Goal: Task Accomplishment & Management: Complete application form

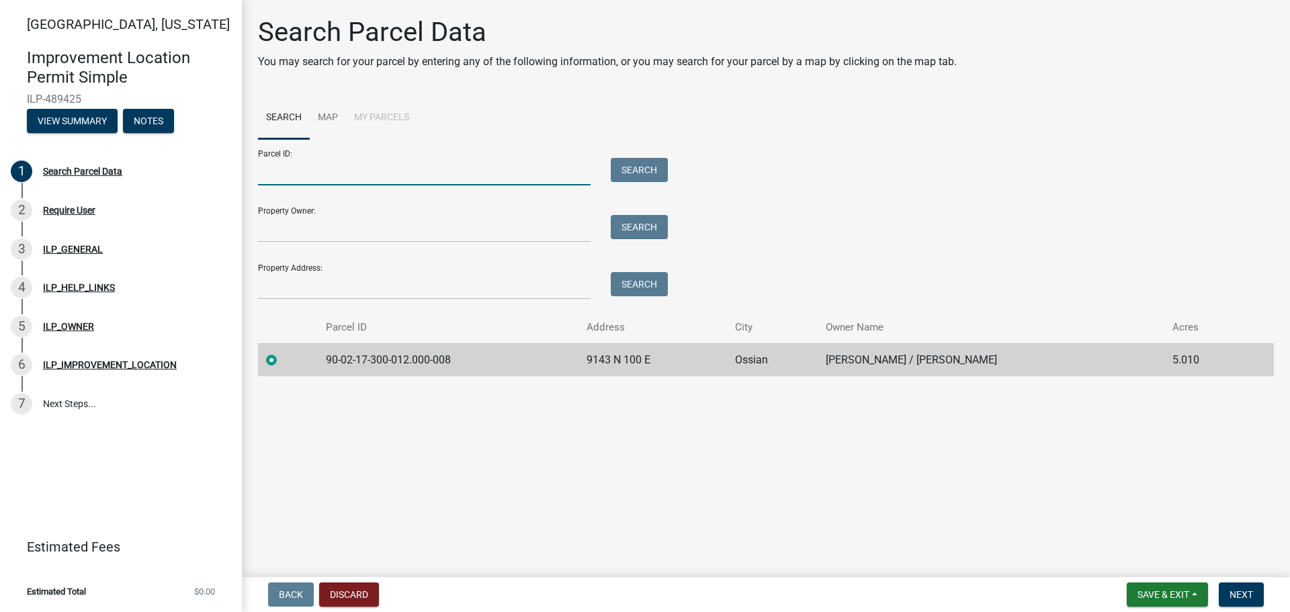
click at [351, 164] on input "Parcel ID:" at bounding box center [424, 172] width 333 height 28
type input "900217300"
click at [472, 357] on td "90-02-17-300-012.000-008" at bounding box center [448, 359] width 261 height 33
click at [1246, 591] on span "Next" at bounding box center [1242, 594] width 24 height 11
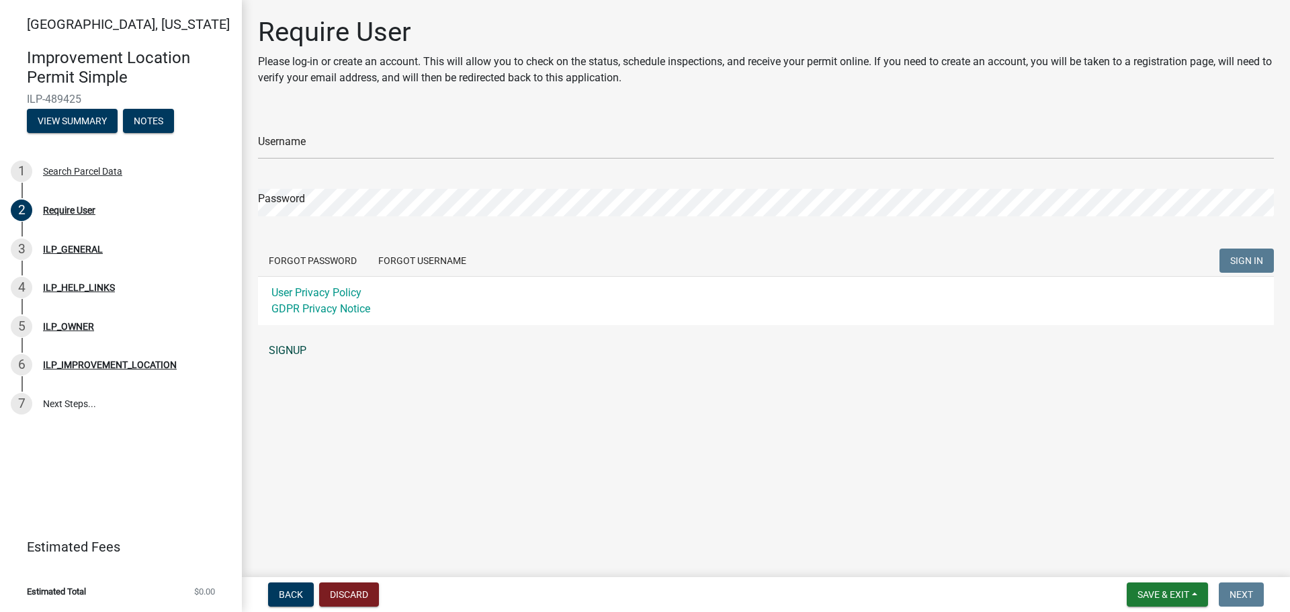
click at [298, 349] on link "SIGNUP" at bounding box center [766, 350] width 1016 height 27
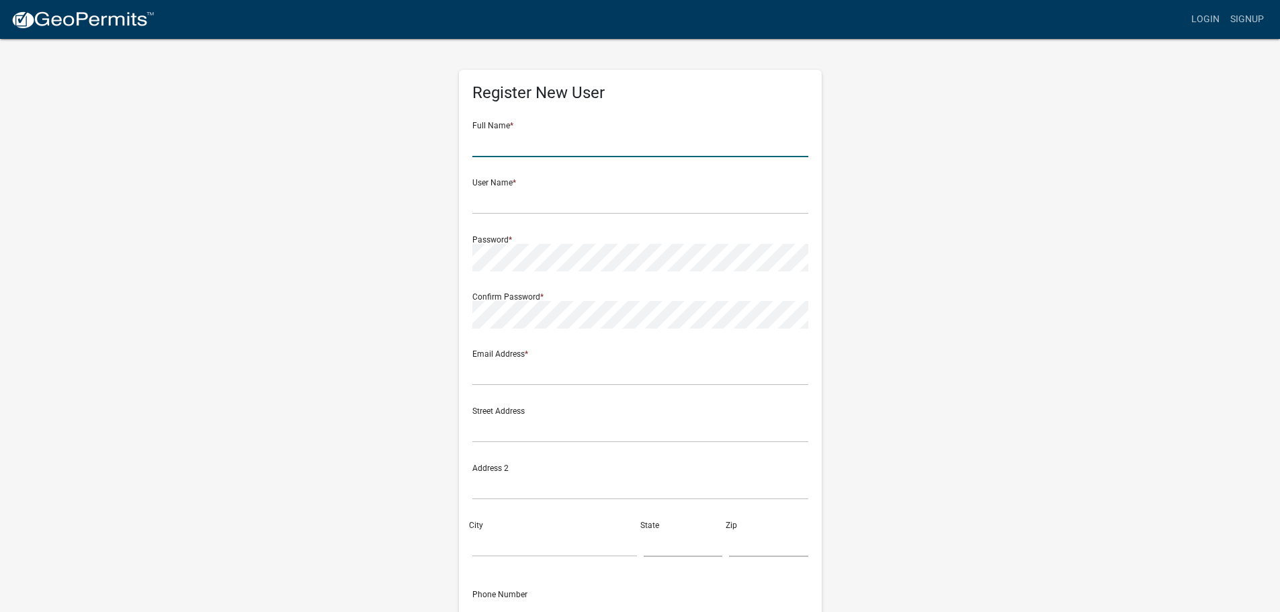
click at [513, 142] on input "text" at bounding box center [640, 144] width 336 height 28
type input "[PERSON_NAME]"
click at [543, 196] on input "text" at bounding box center [640, 201] width 336 height 28
type input "HollyandTodd"
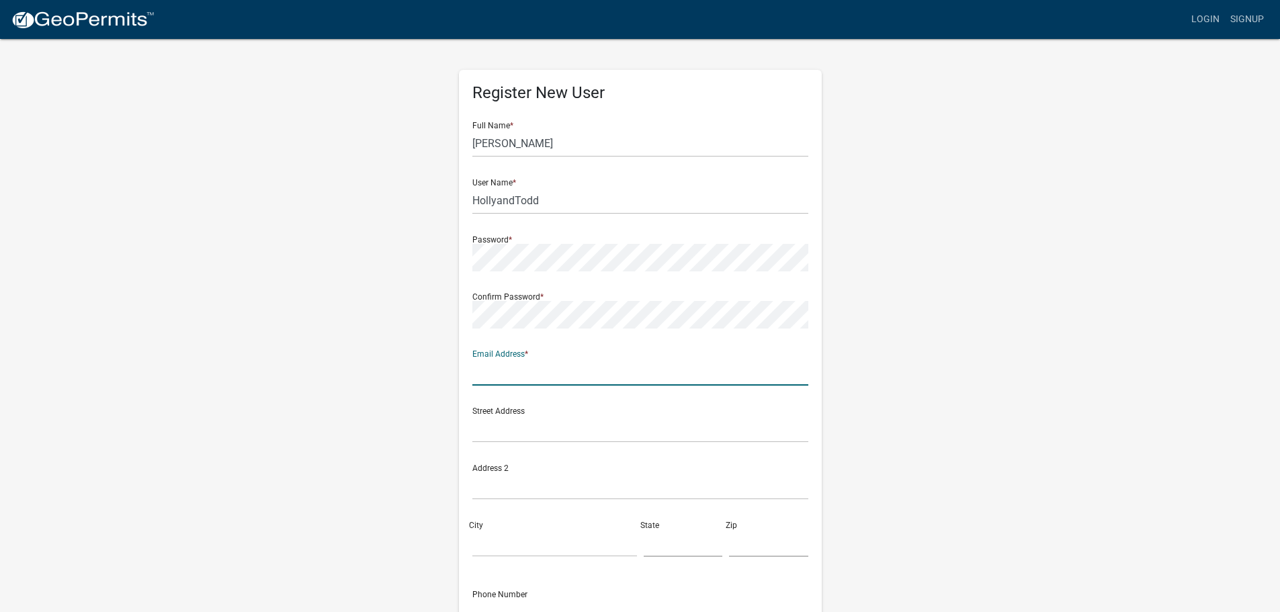
click at [557, 366] on input "text" at bounding box center [640, 372] width 336 height 28
type input "kmasphalt@frontier.com"
click at [583, 429] on input "text" at bounding box center [640, 429] width 336 height 28
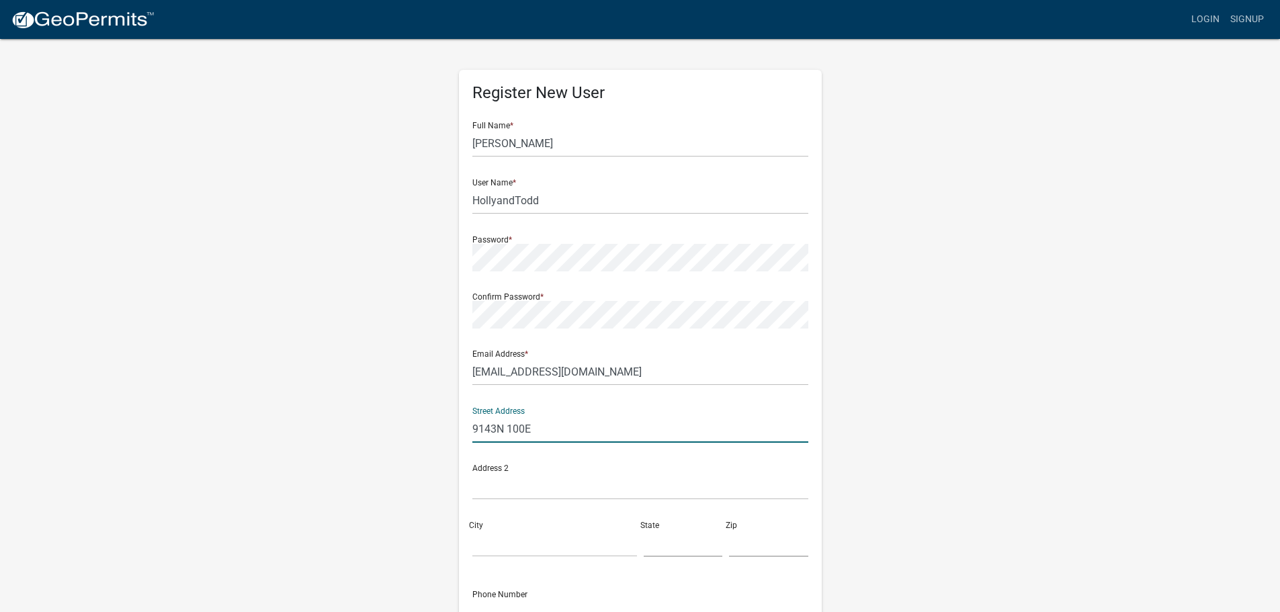
type input "9143N 100E"
click at [525, 481] on input "text" at bounding box center [640, 486] width 336 height 28
type input "PO Box 342"
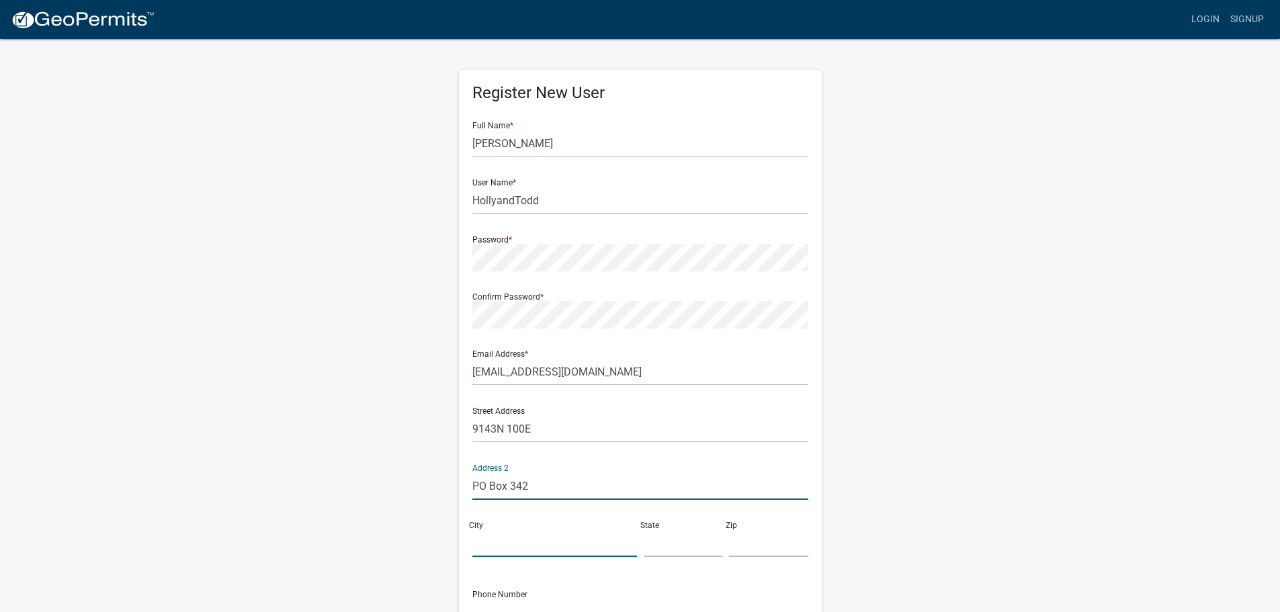
type input "Ossian"
type input "IN"
type input "46777"
type input "2604336241"
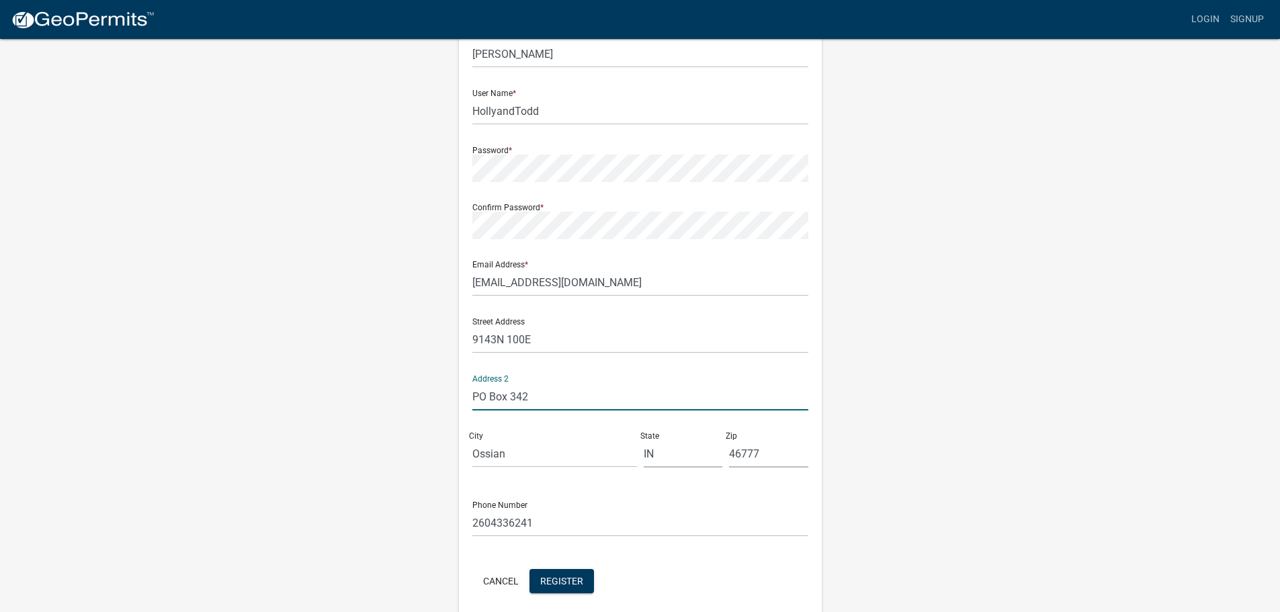
scroll to position [144, 0]
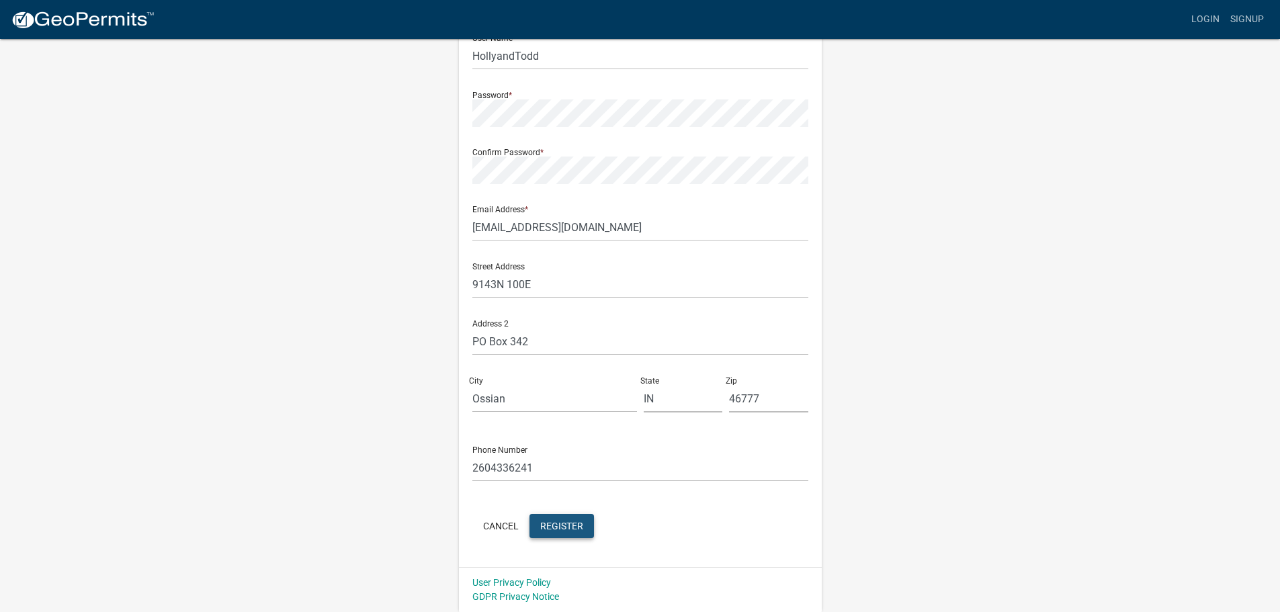
click at [566, 526] on span "Register" at bounding box center [561, 525] width 43 height 11
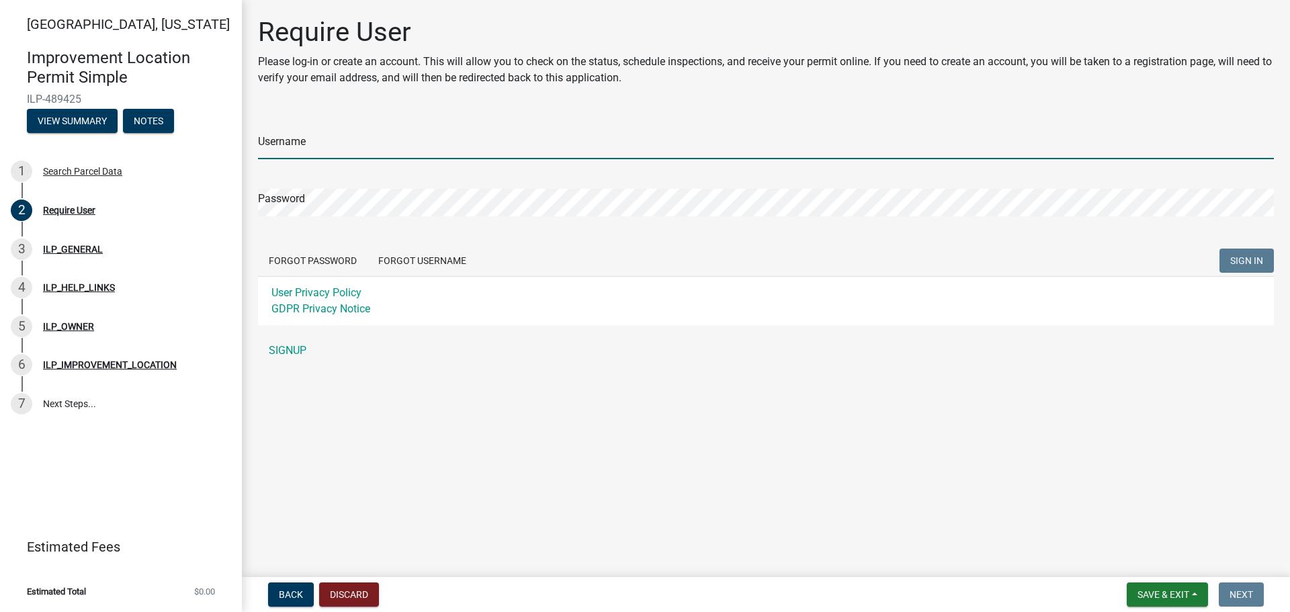
click at [392, 134] on input "Username" at bounding box center [766, 146] width 1016 height 28
type input "HollyandTodd"
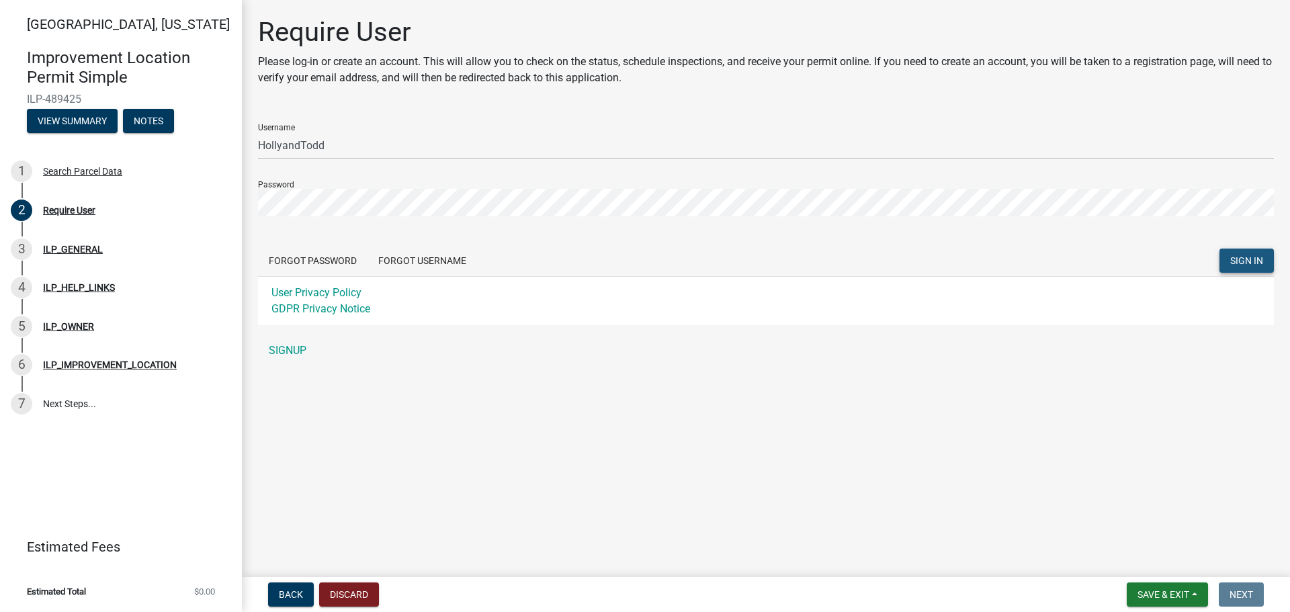
click at [1247, 259] on span "SIGN IN" at bounding box center [1246, 260] width 33 height 11
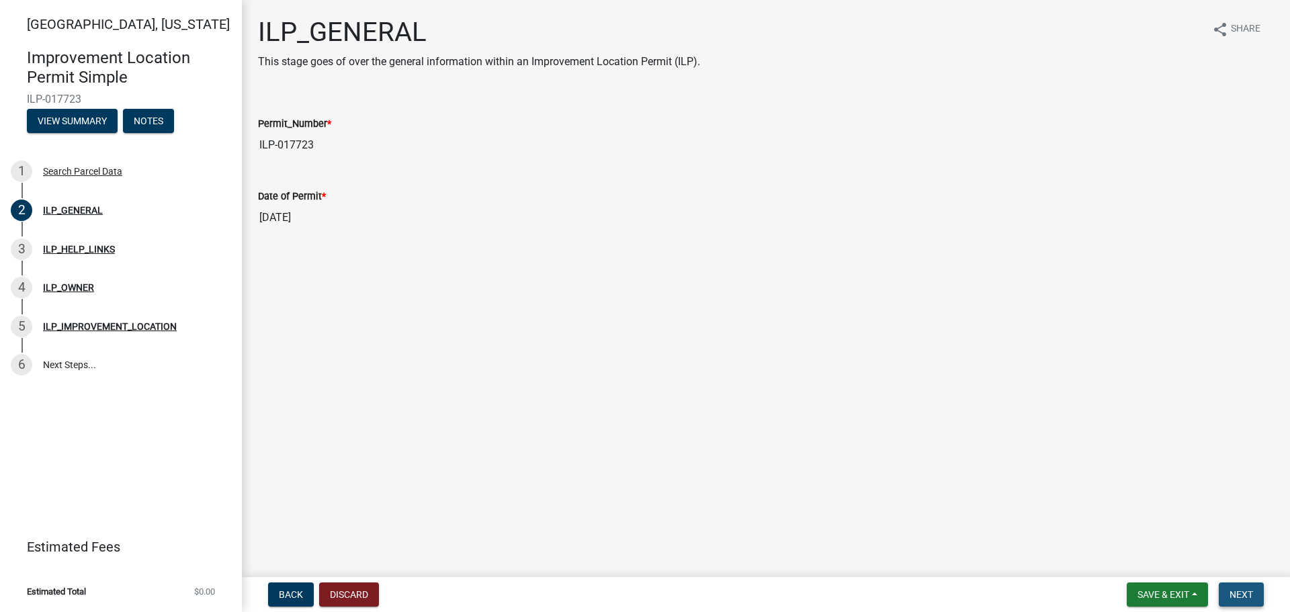
click at [1234, 593] on span "Next" at bounding box center [1242, 594] width 24 height 11
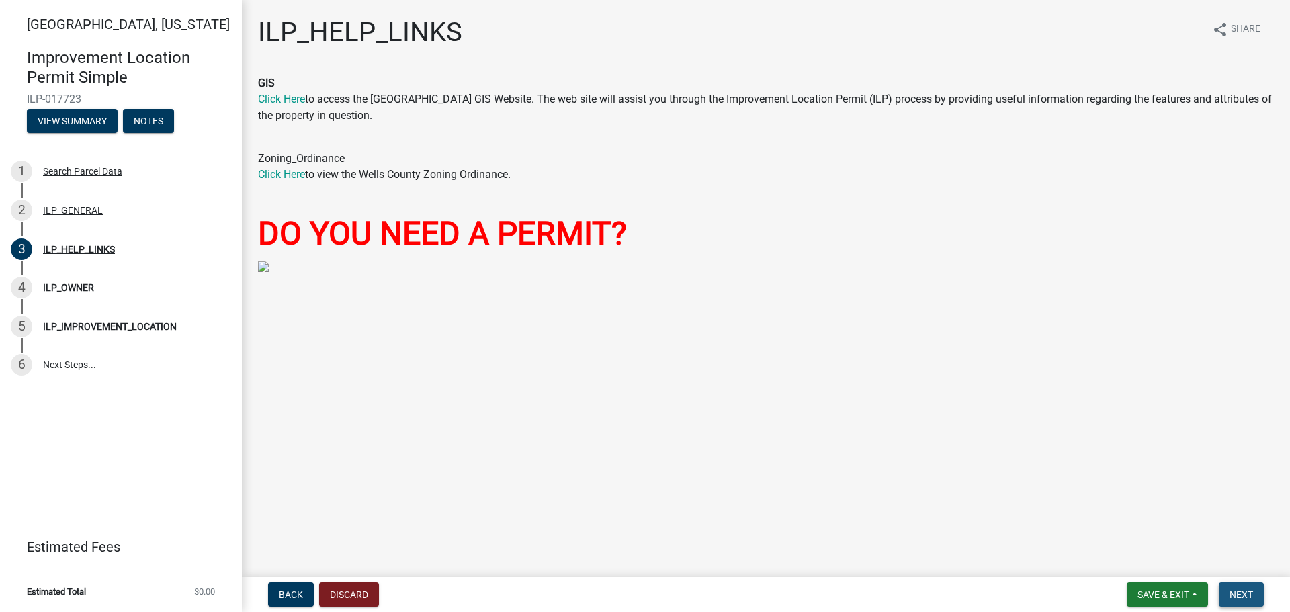
click at [1240, 590] on span "Next" at bounding box center [1242, 594] width 24 height 11
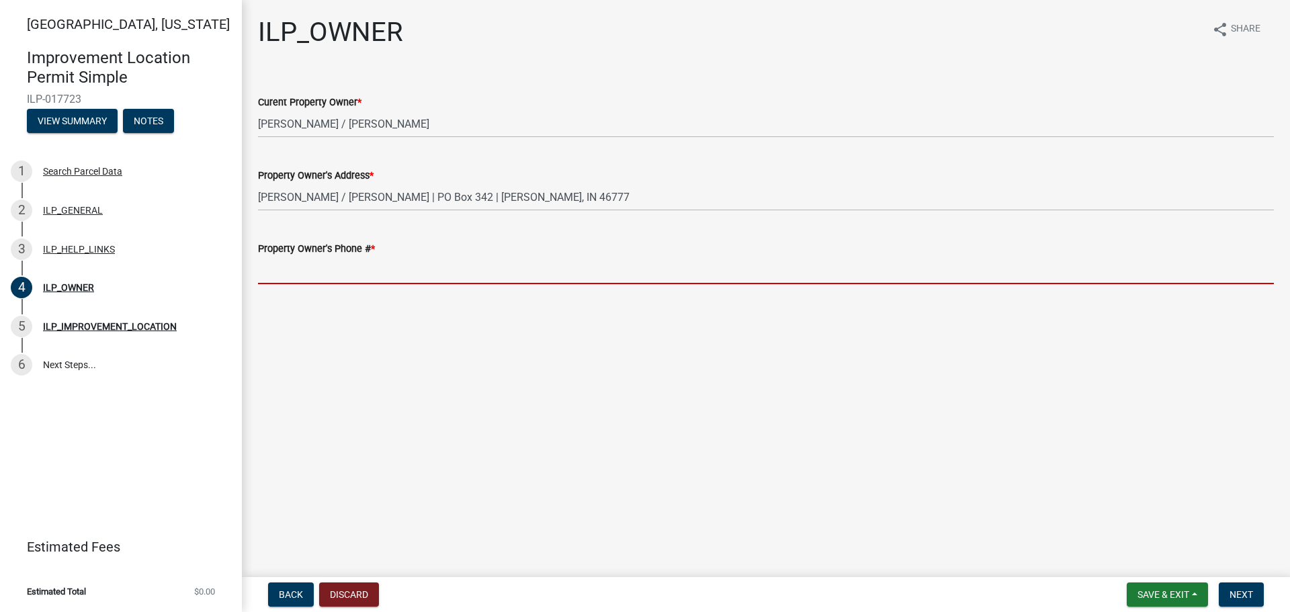
click at [406, 262] on input "Property Owner's Phone # *" at bounding box center [766, 271] width 1016 height 28
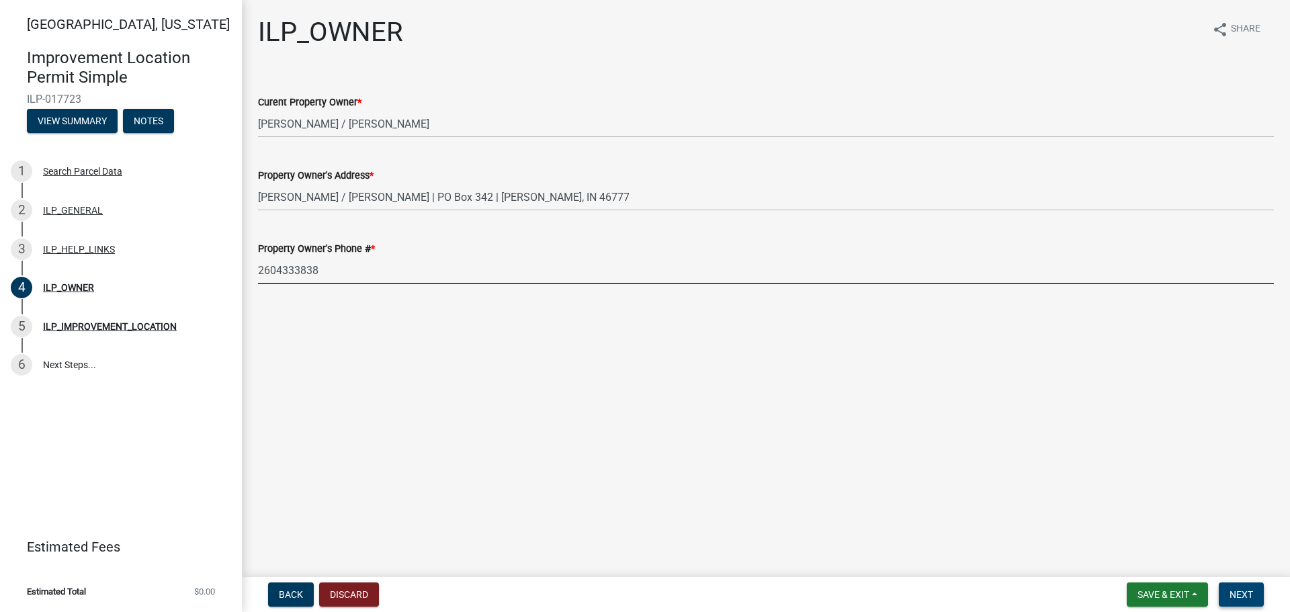
type input "2604333838"
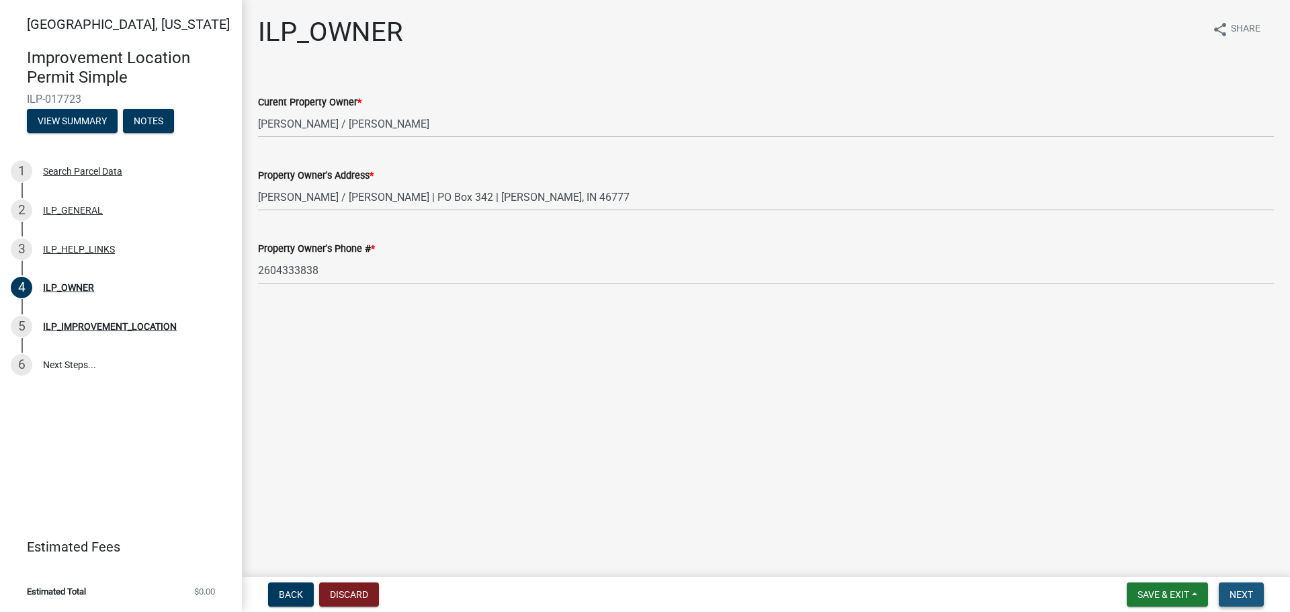
click at [1246, 592] on span "Next" at bounding box center [1242, 594] width 24 height 11
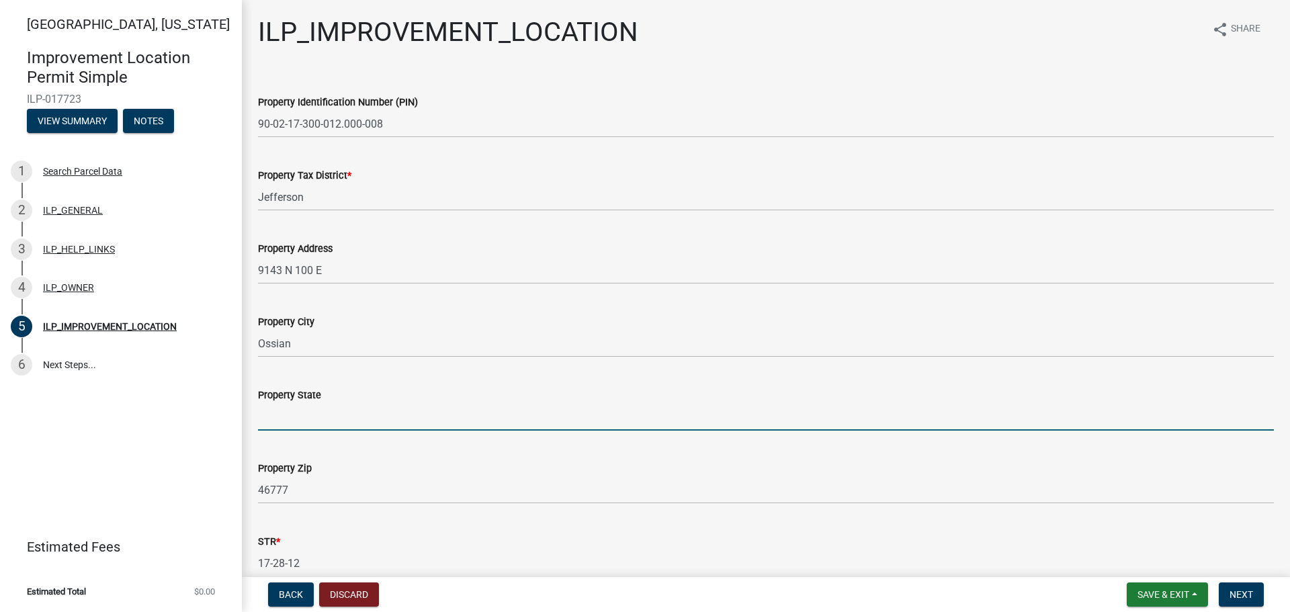
click at [338, 409] on input "Property State" at bounding box center [766, 417] width 1016 height 28
type input "[US_STATE]"
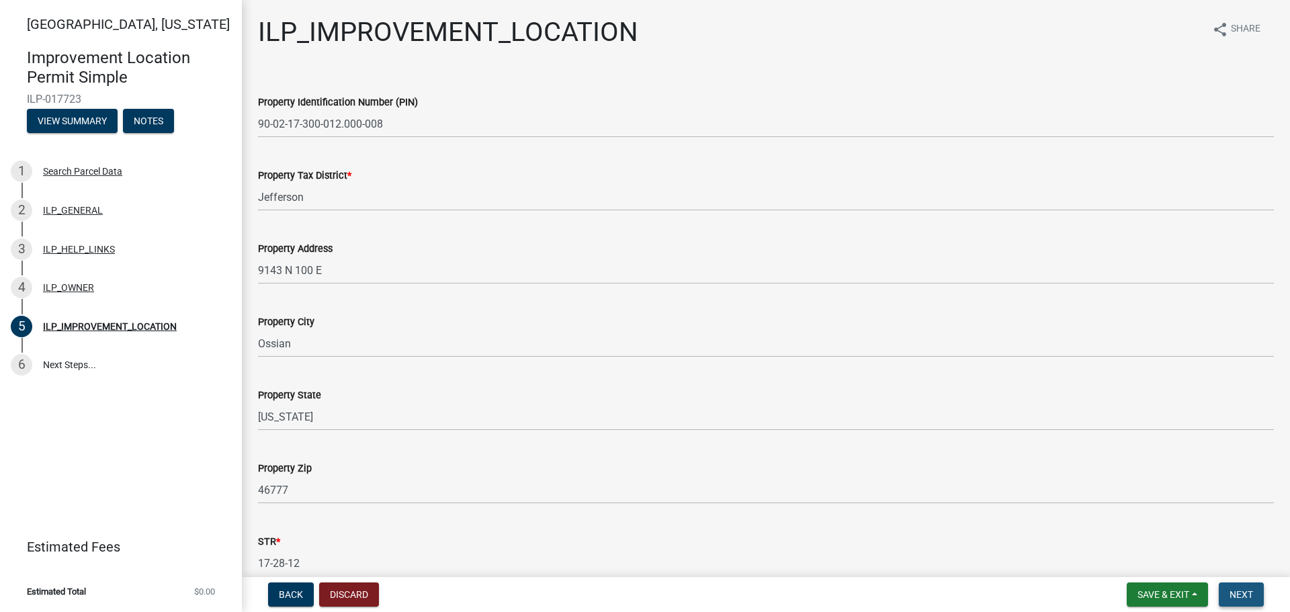
click at [1244, 590] on span "Next" at bounding box center [1242, 594] width 24 height 11
click at [1241, 591] on span "Next" at bounding box center [1242, 594] width 24 height 11
click at [1244, 590] on span "Next" at bounding box center [1242, 594] width 24 height 11
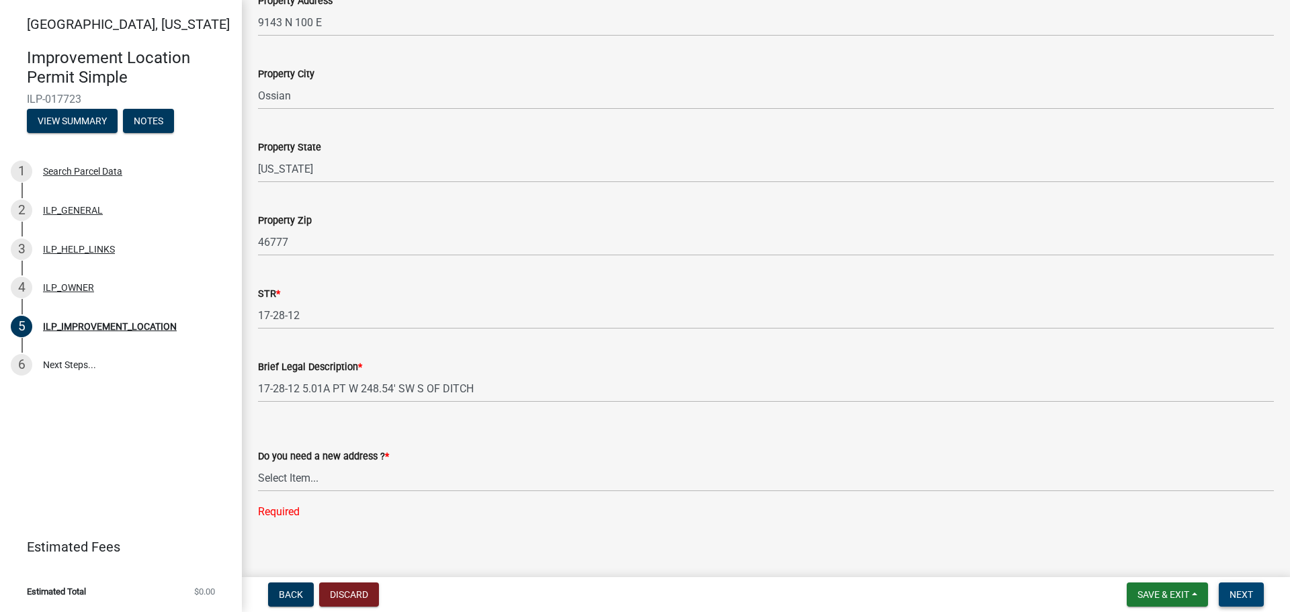
scroll to position [259, 0]
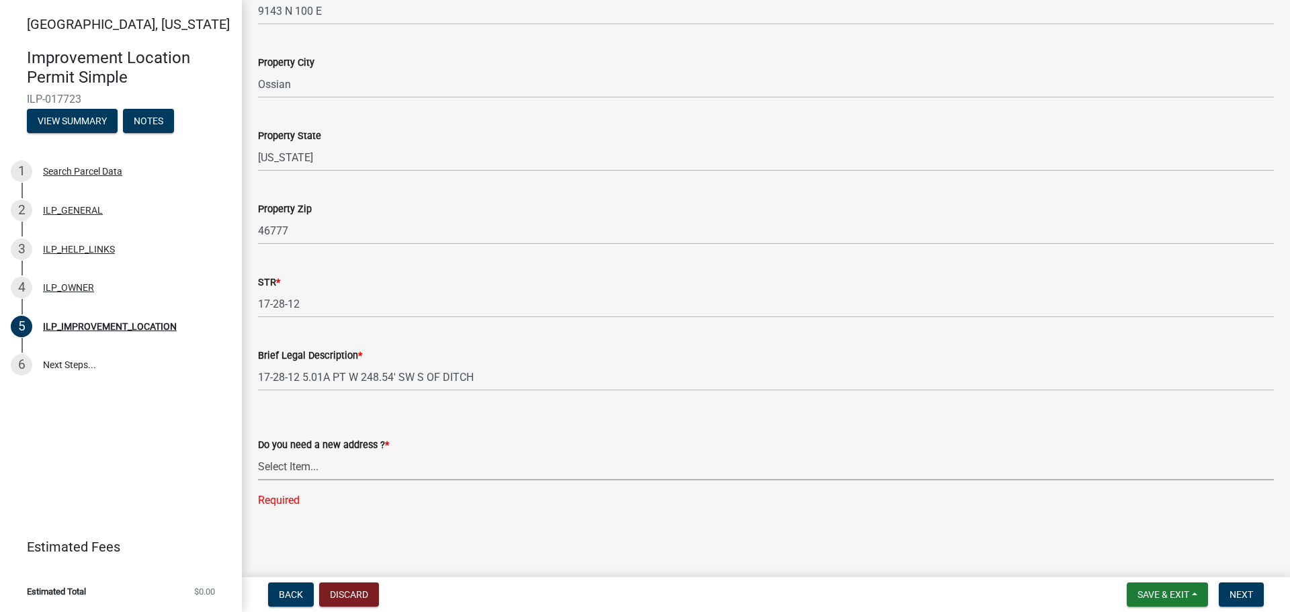
click at [335, 464] on select "Select Item... YES NO" at bounding box center [766, 467] width 1016 height 28
click at [258, 480] on select "Select Item... YES NO" at bounding box center [766, 467] width 1016 height 28
select select "03ef64e6-f0ff-43c9-aded-972c487e3507"
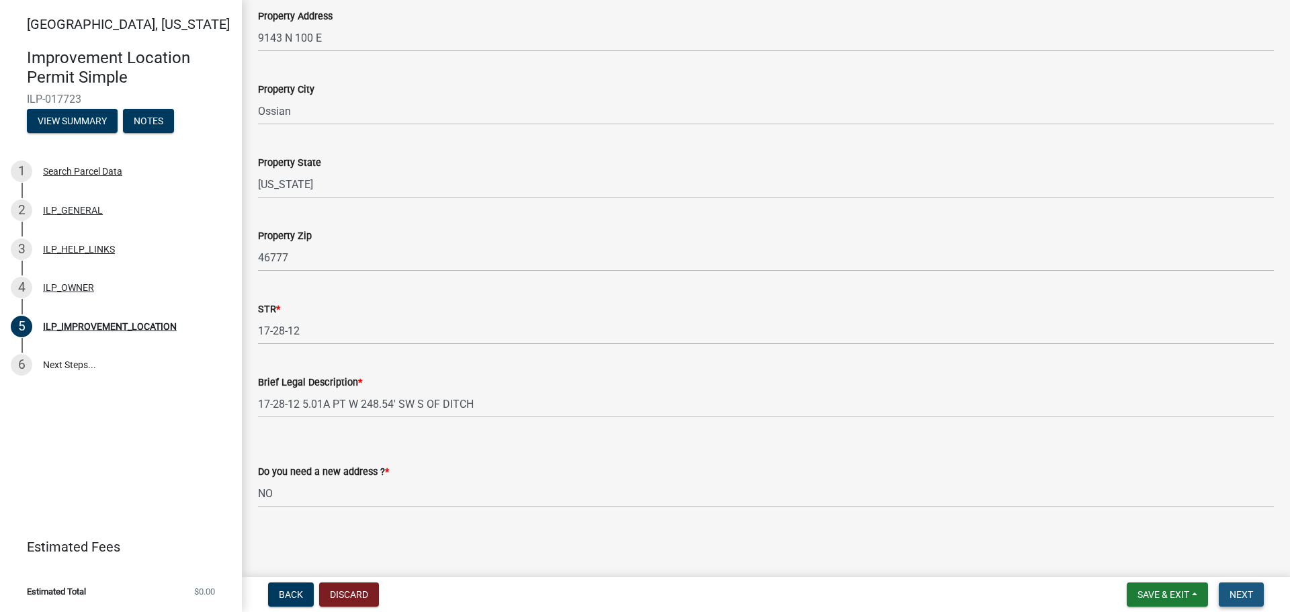
click at [1240, 593] on span "Next" at bounding box center [1242, 594] width 24 height 11
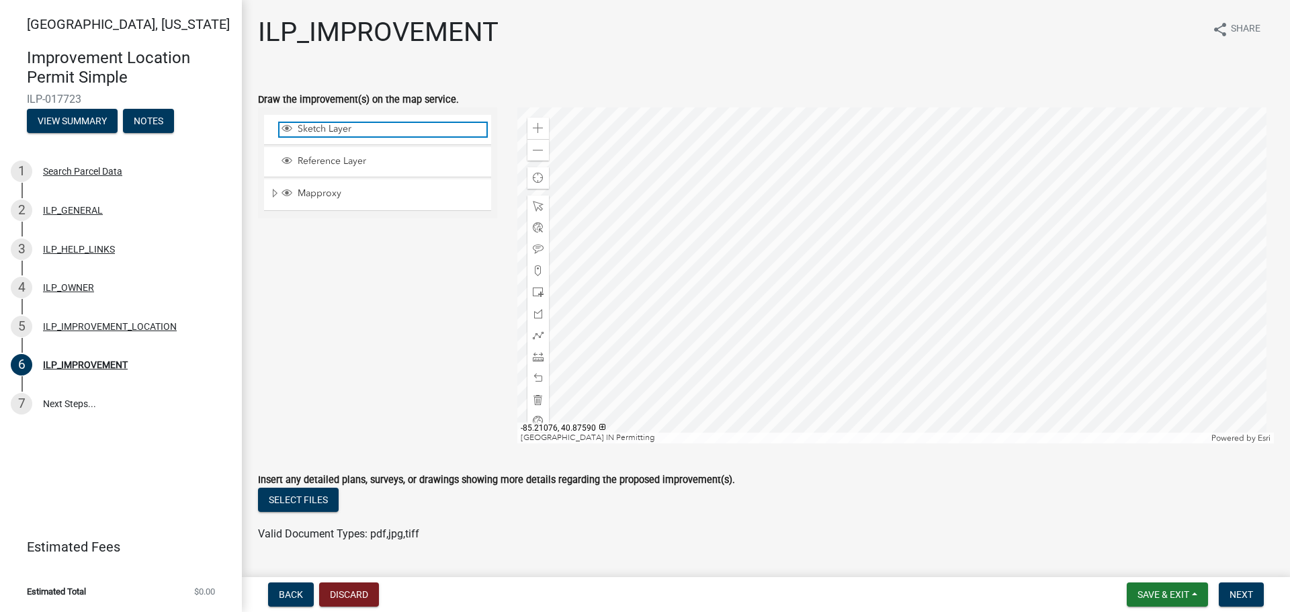
click at [350, 125] on span "Sketch Layer" at bounding box center [390, 129] width 192 height 12
click at [888, 298] on div at bounding box center [895, 276] width 757 height 336
click at [1156, 594] on span "Save & Exit" at bounding box center [1164, 594] width 52 height 11
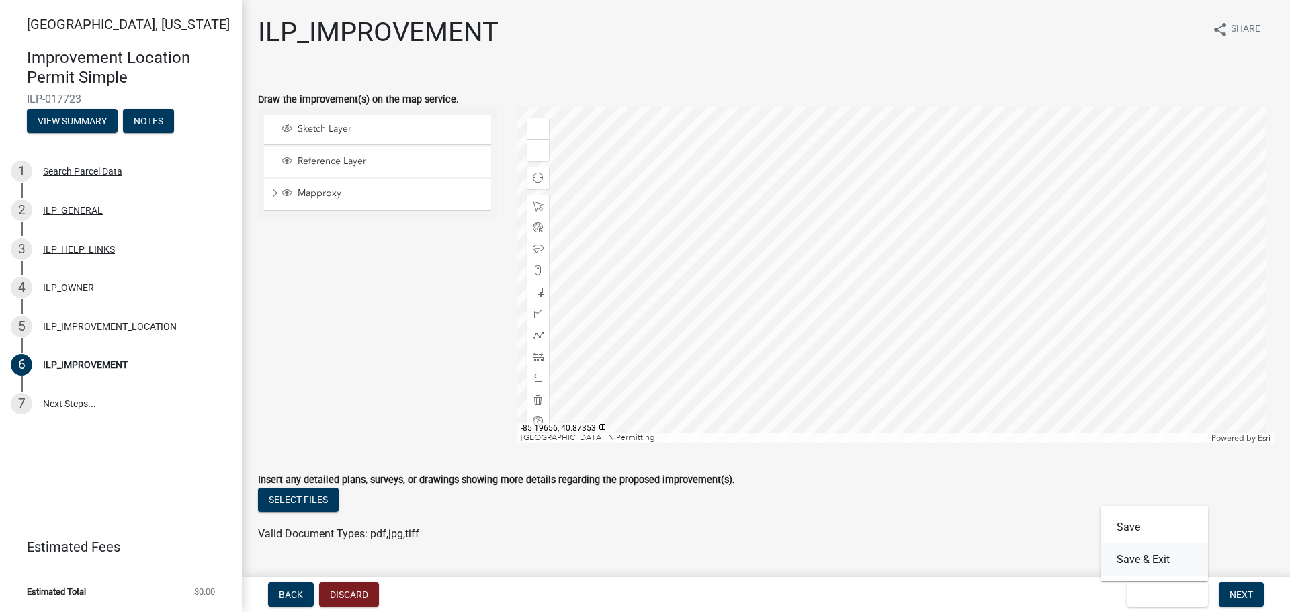
click at [1133, 556] on button "Save & Exit" at bounding box center [1155, 560] width 108 height 32
click at [302, 497] on button "Select files" at bounding box center [298, 500] width 81 height 24
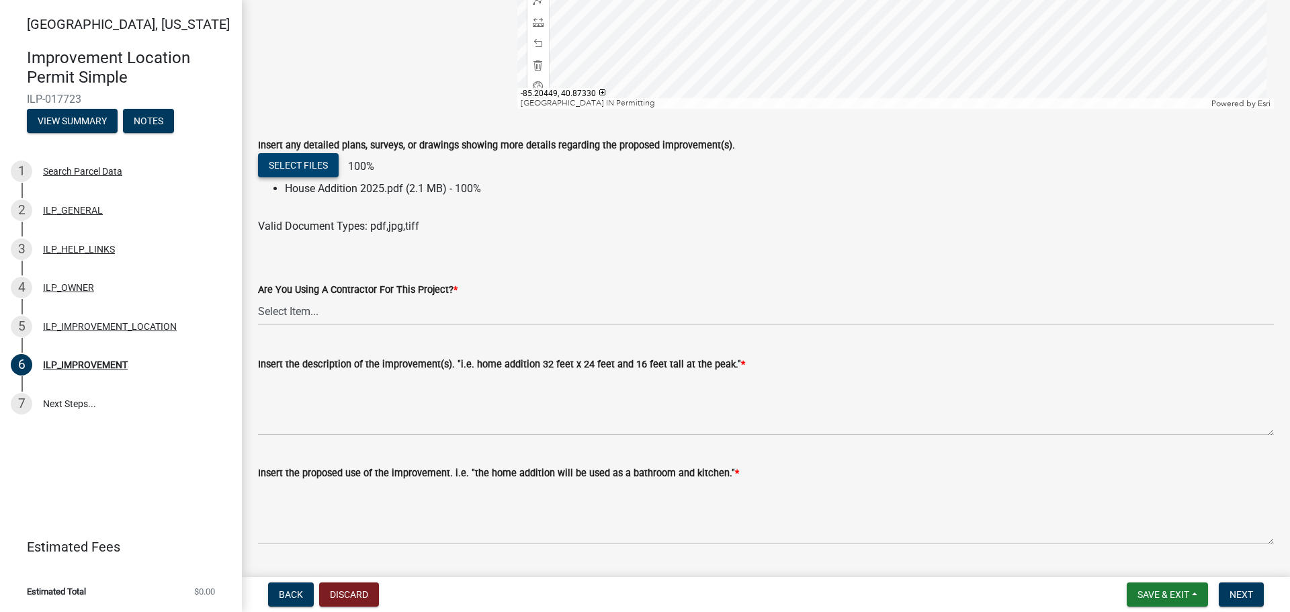
scroll to position [403, 0]
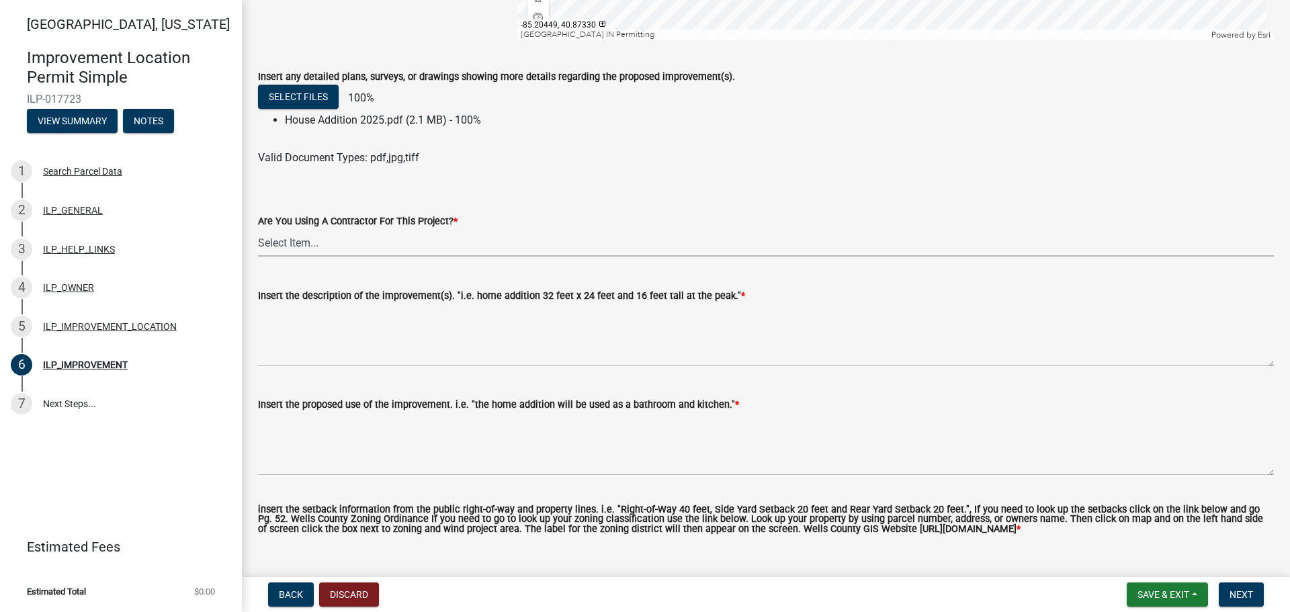
click at [329, 237] on select "Select Item... YES NO" at bounding box center [766, 243] width 1016 height 28
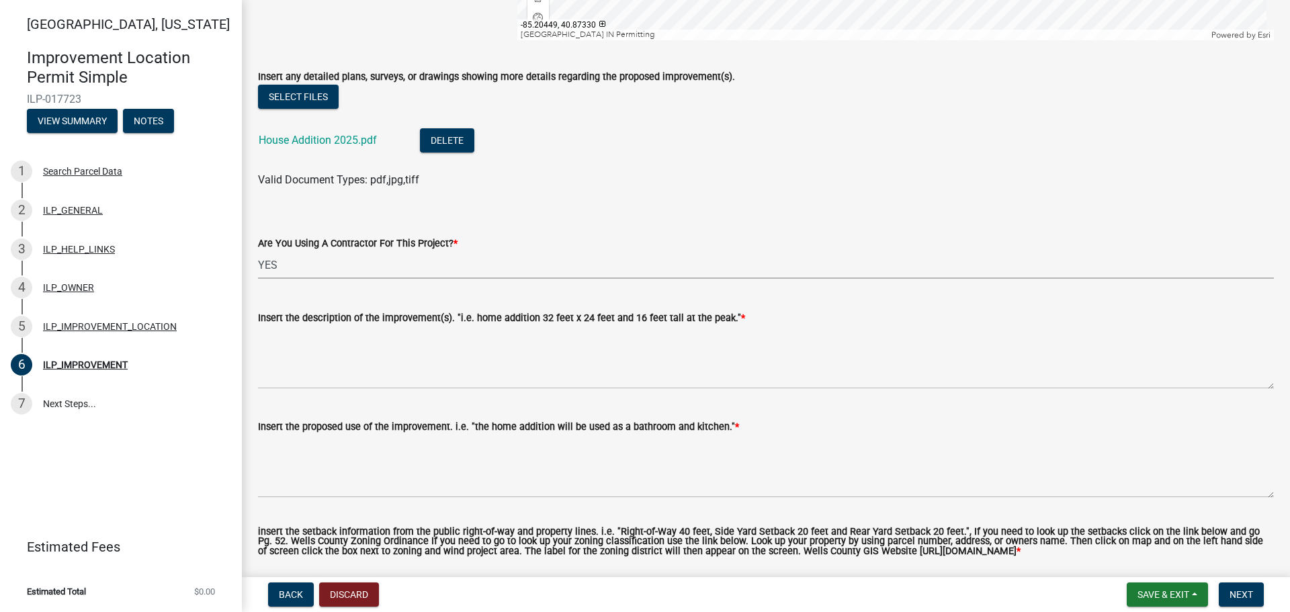
click at [258, 251] on select "Select Item... YES NO" at bounding box center [766, 265] width 1016 height 28
select select "71b507d0-569d-4a0a-b334-f72445909e69"
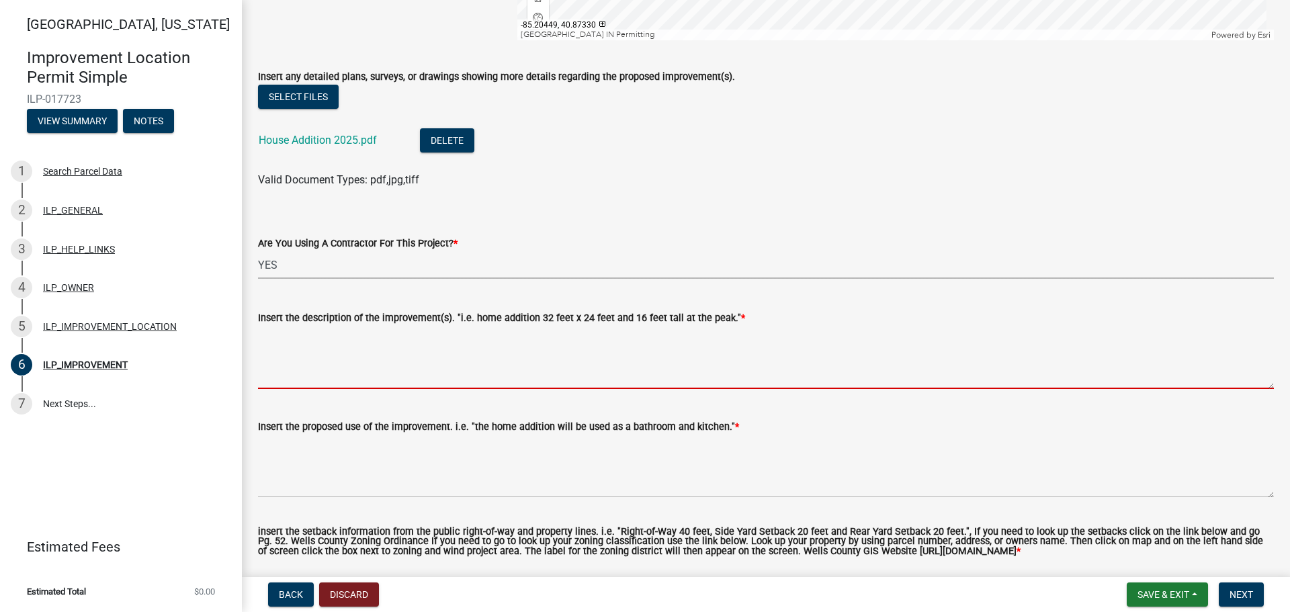
click at [344, 368] on textarea "Insert the description of the improvement(s). "i.e. home addition 32 feet x 24 …" at bounding box center [766, 357] width 1016 height 63
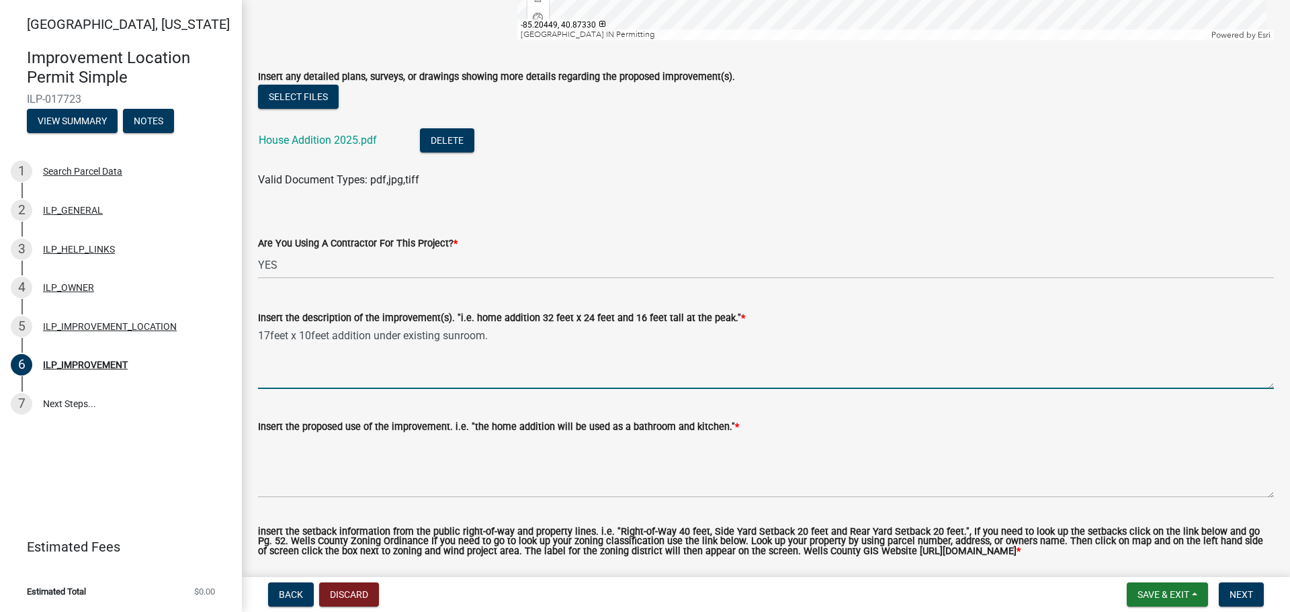
type textarea "17feet x 10feet addition under existing sunroom."
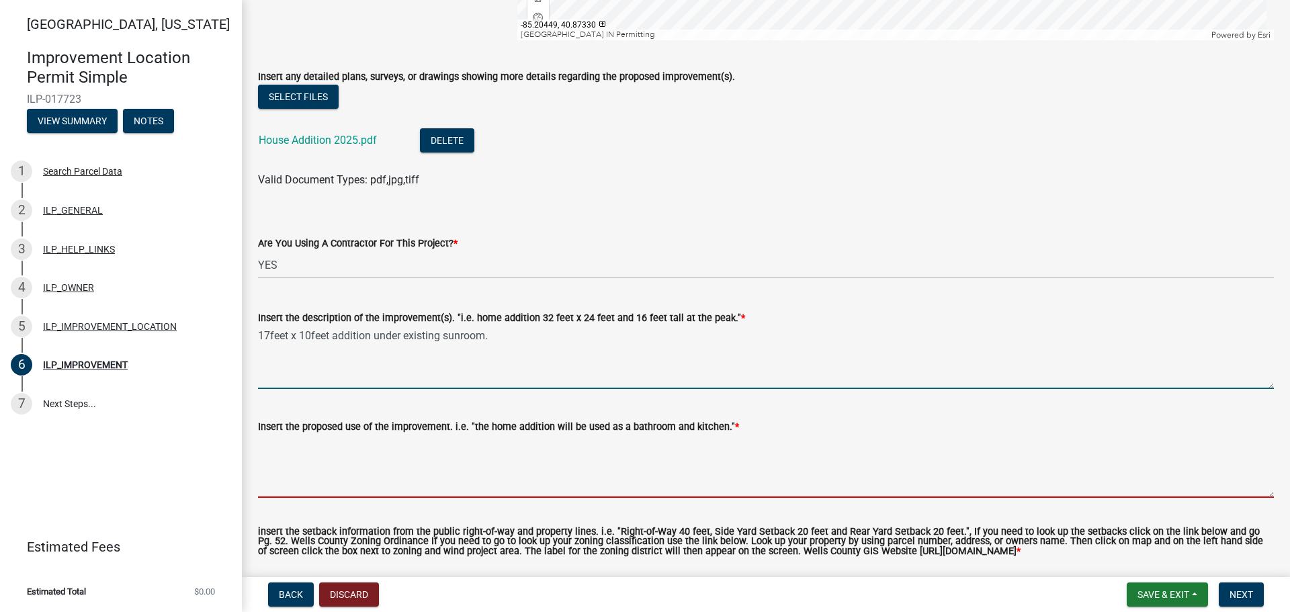
click at [368, 464] on textarea "Insert the proposed use of the improvement. i.e. "the home addition will be use…" at bounding box center [766, 466] width 1016 height 63
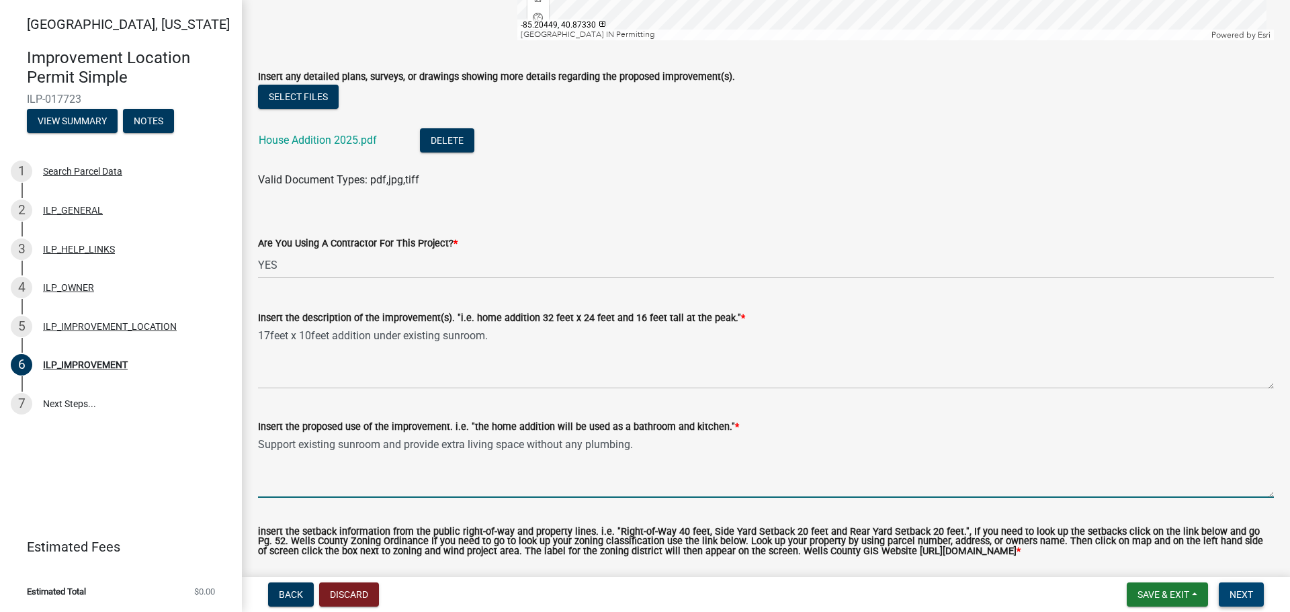
type textarea "Support existing sunroom and provide extra living space without any plumbing."
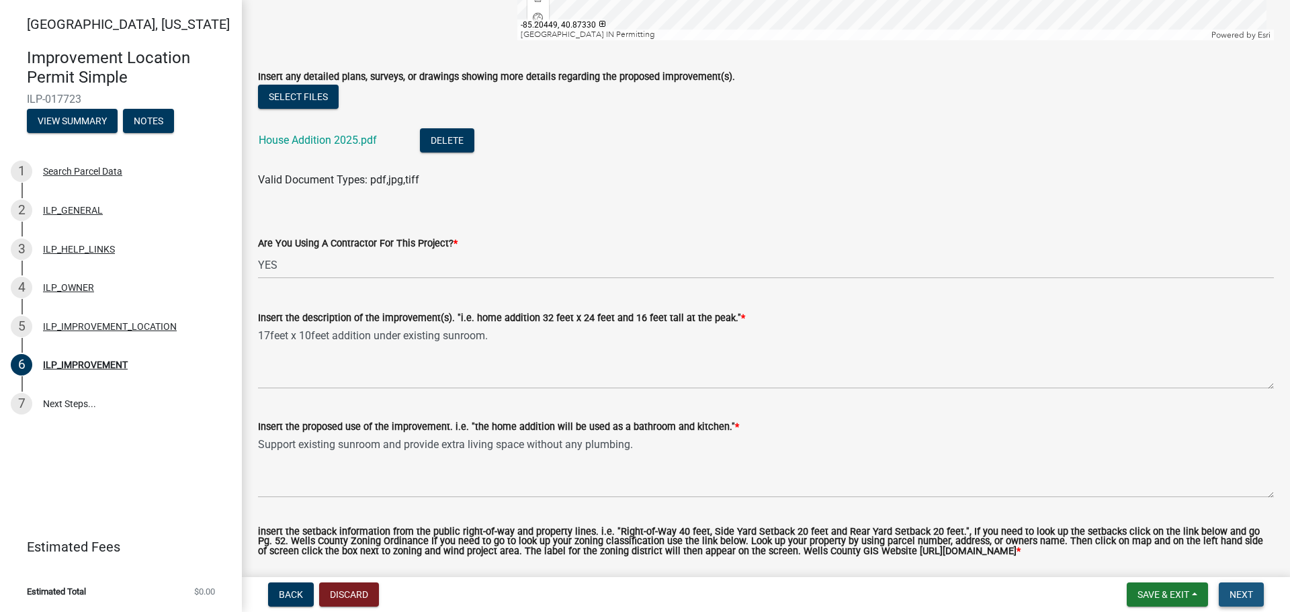
click at [1243, 591] on span "Next" at bounding box center [1242, 594] width 24 height 11
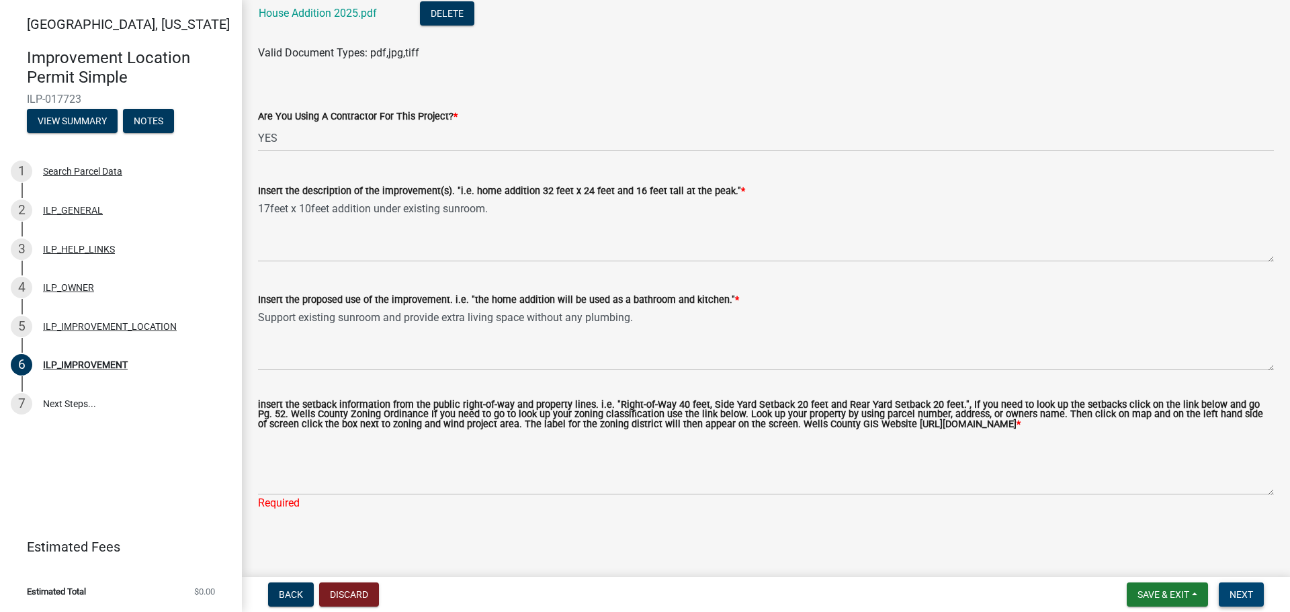
scroll to position [543, 0]
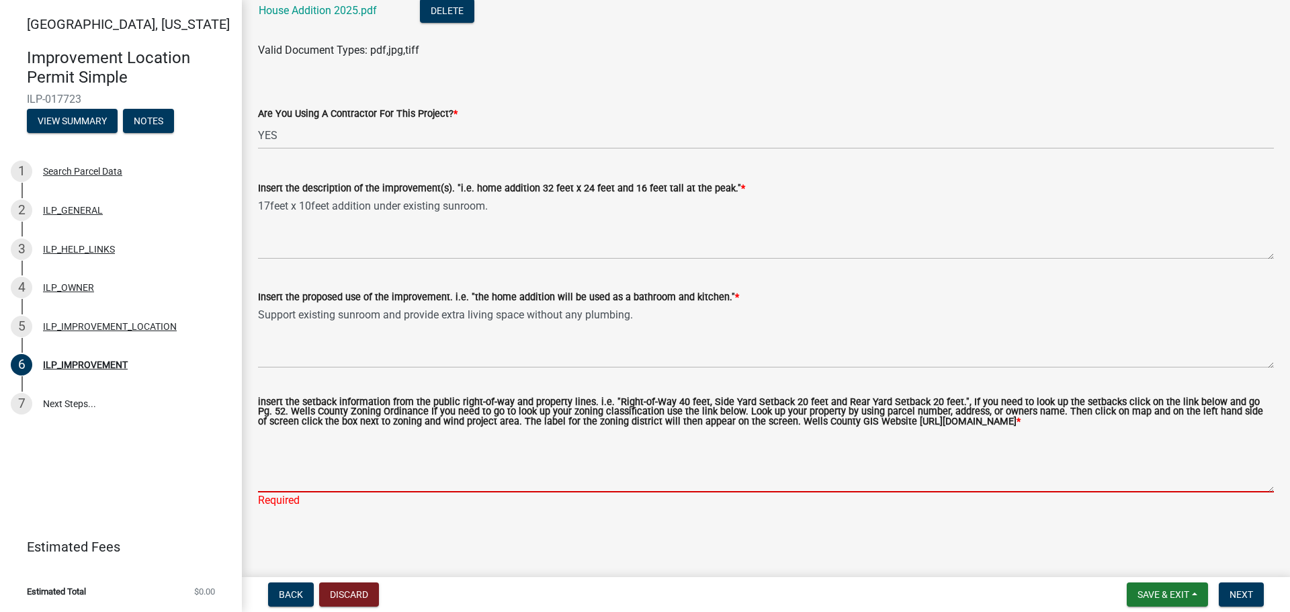
click at [434, 479] on textarea "insert the setback information from the public right-of-way and property lines.…" at bounding box center [766, 460] width 1016 height 63
type textarea "n"
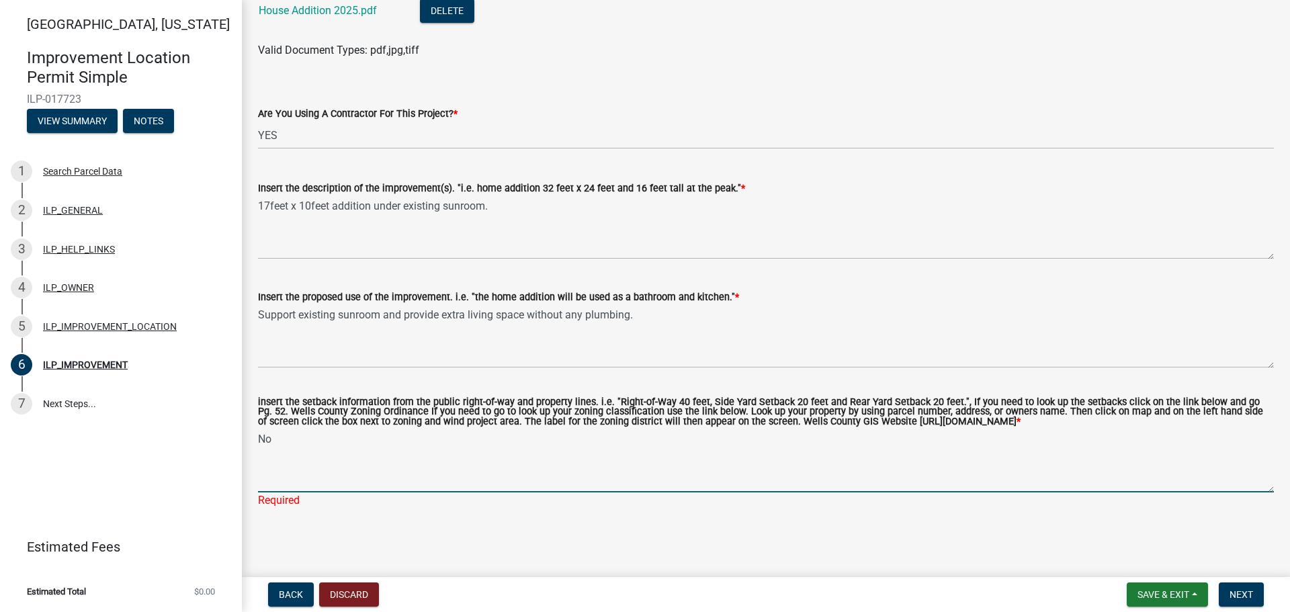
type textarea "N"
type textarea "The proposed addition makes no changes to existing footprint."
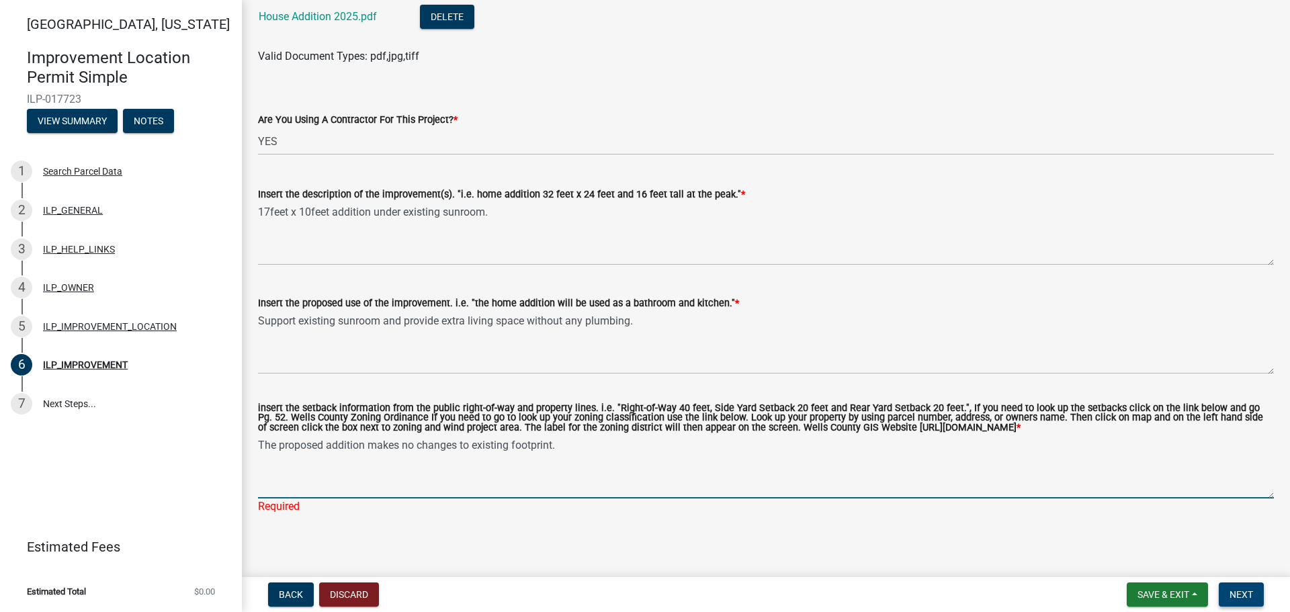
click at [1250, 591] on span "Next" at bounding box center [1242, 594] width 24 height 11
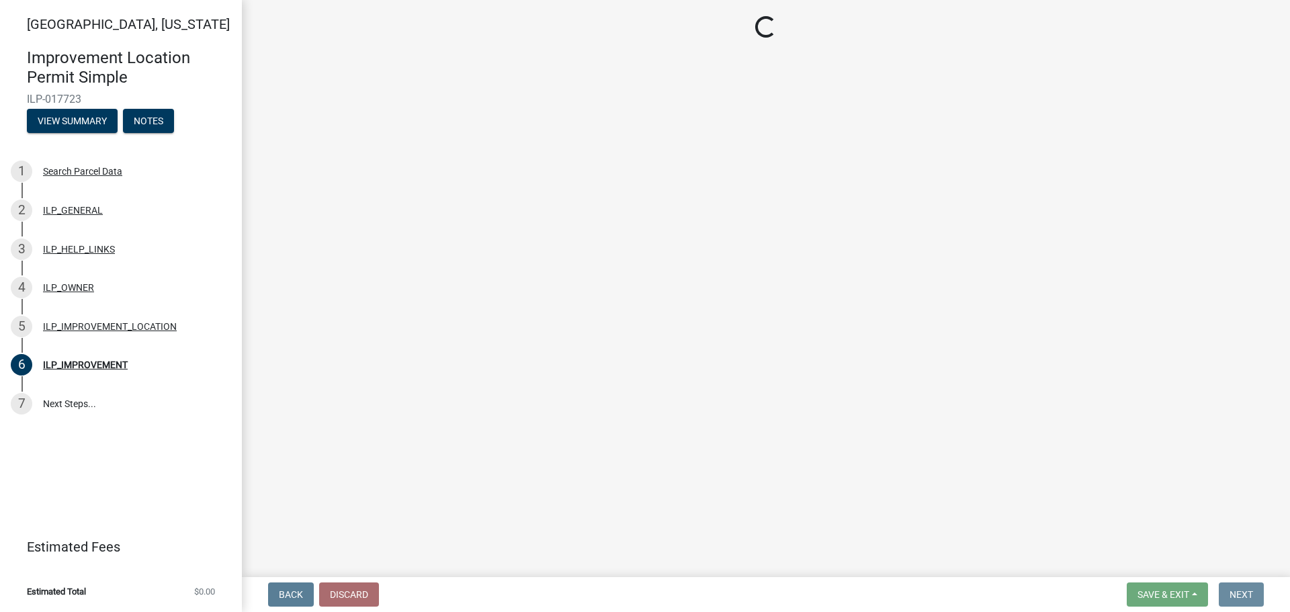
scroll to position [0, 0]
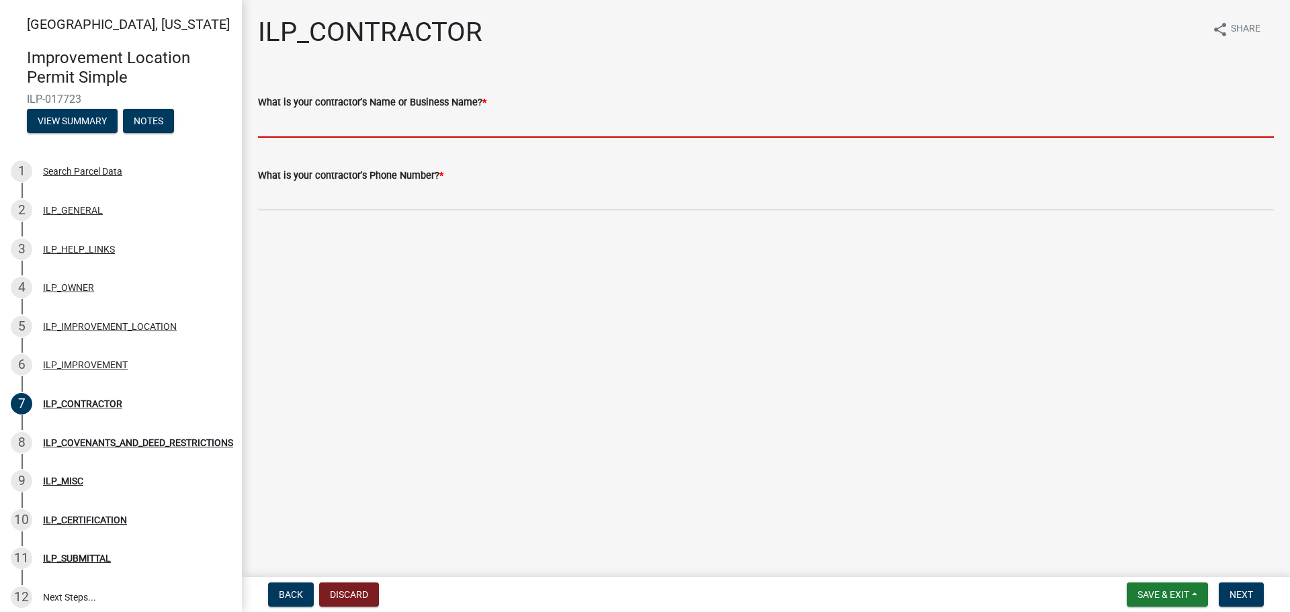
click at [420, 124] on input "What is your contractor's Name or Business Name? *" at bounding box center [766, 124] width 1016 height 28
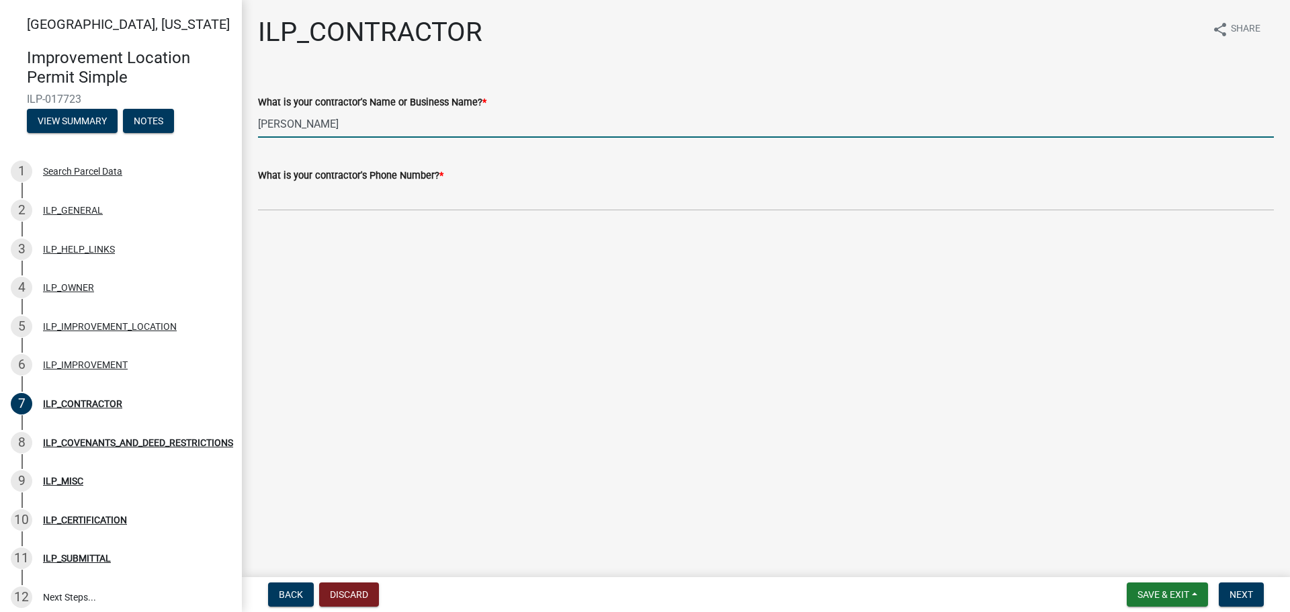
type input "[PERSON_NAME]"
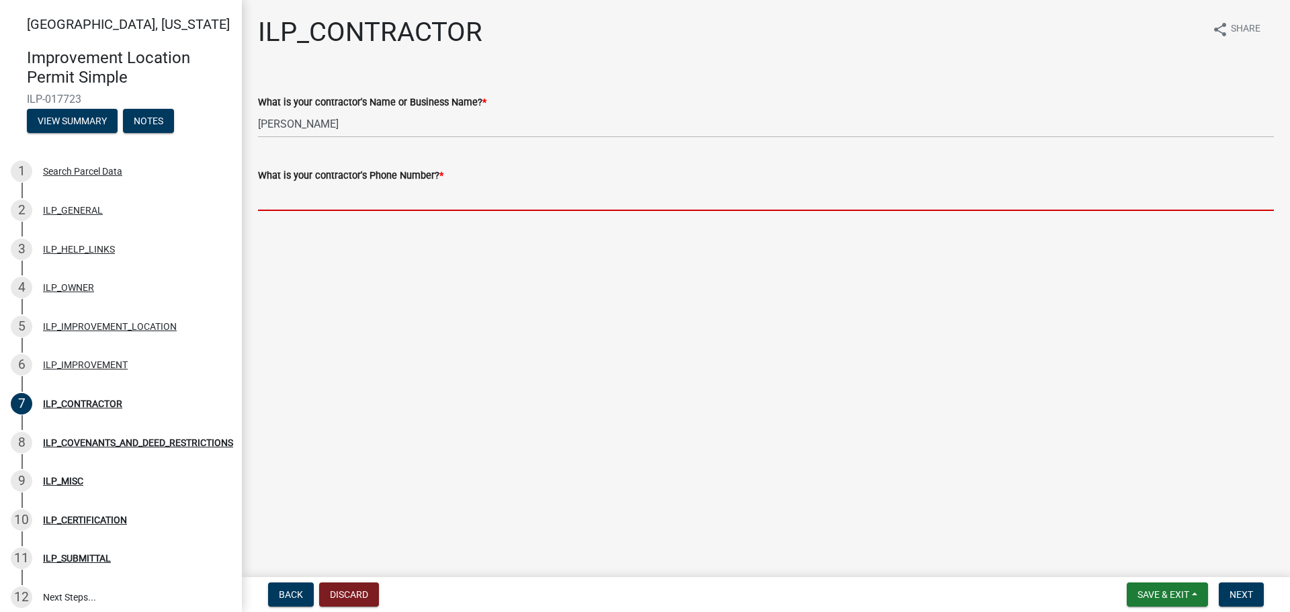
click at [406, 195] on input "What is your contractor's Phone Number? *" at bounding box center [766, 197] width 1016 height 28
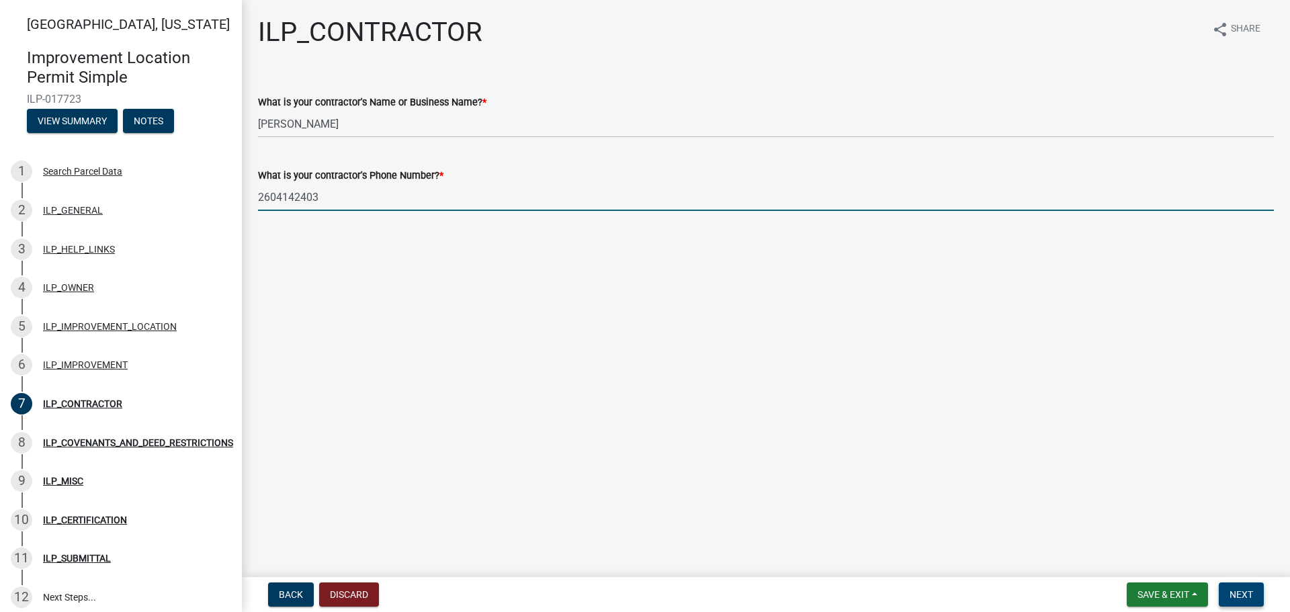
type input "2604142403"
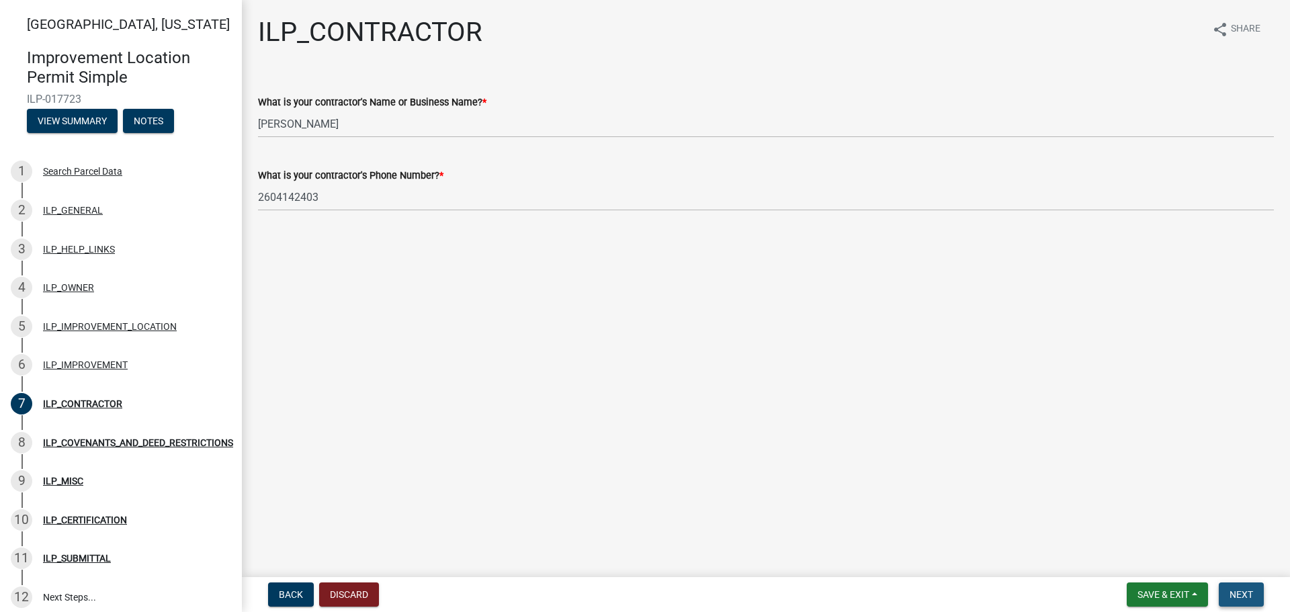
click at [1234, 590] on span "Next" at bounding box center [1242, 594] width 24 height 11
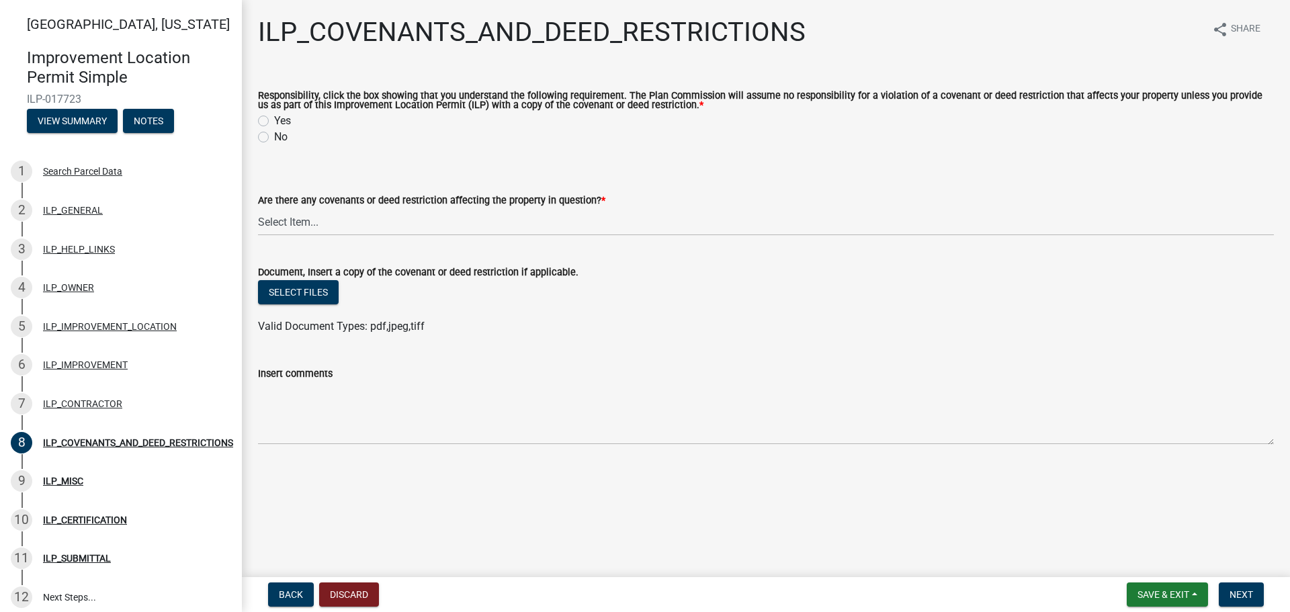
click at [274, 123] on label "Yes" at bounding box center [282, 121] width 17 height 16
click at [274, 122] on input "Yes" at bounding box center [278, 117] width 9 height 9
radio input "true"
click at [341, 220] on select "Select Item... YES NO" at bounding box center [766, 222] width 1016 height 28
click at [258, 209] on select "Select Item... YES NO" at bounding box center [766, 222] width 1016 height 28
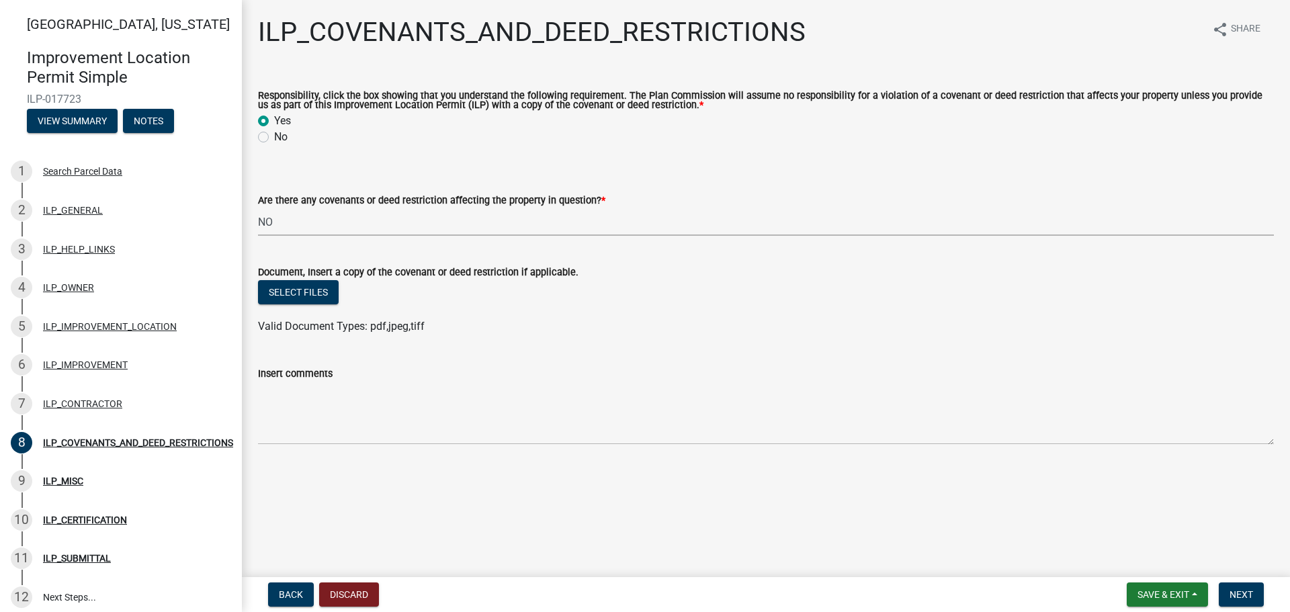
select select "8e2002f1-ace1-422c-92a0-aa7ffd64ff05"
click at [1243, 593] on span "Next" at bounding box center [1242, 594] width 24 height 11
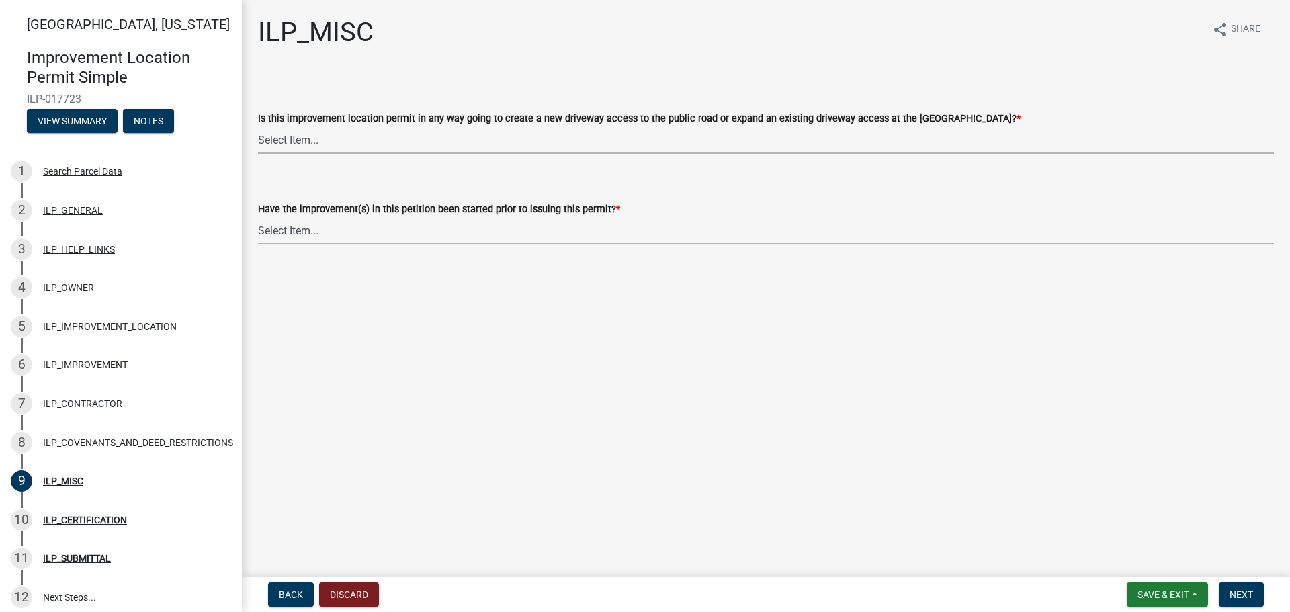
click at [347, 140] on select "Select Item... YES NO" at bounding box center [766, 140] width 1016 height 28
click at [258, 126] on select "Select Item... YES NO" at bounding box center [766, 140] width 1016 height 28
select select "efdfc372-da28-48aa-82f0-d86e80c7002d"
click at [369, 226] on select "Select Item... YES NO" at bounding box center [766, 231] width 1016 height 28
click at [258, 217] on select "Select Item... YES NO" at bounding box center [766, 231] width 1016 height 28
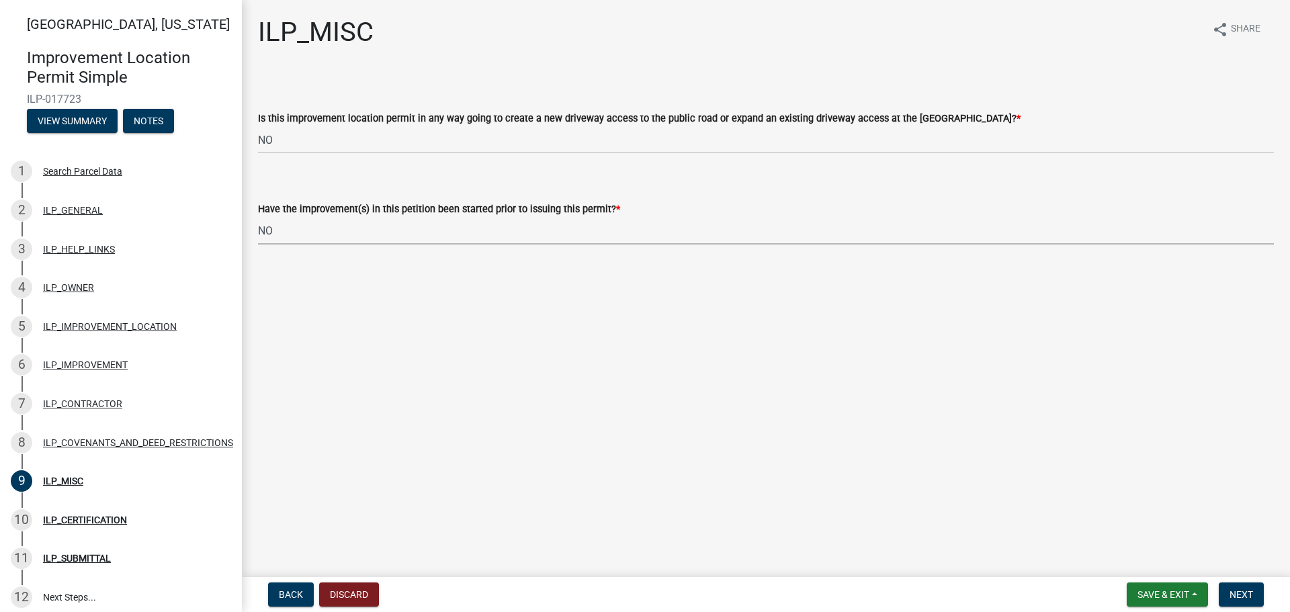
select select "87690217-1c5d-4f3f-89a3-85c12ce3295a"
click at [1240, 591] on span "Next" at bounding box center [1242, 594] width 24 height 11
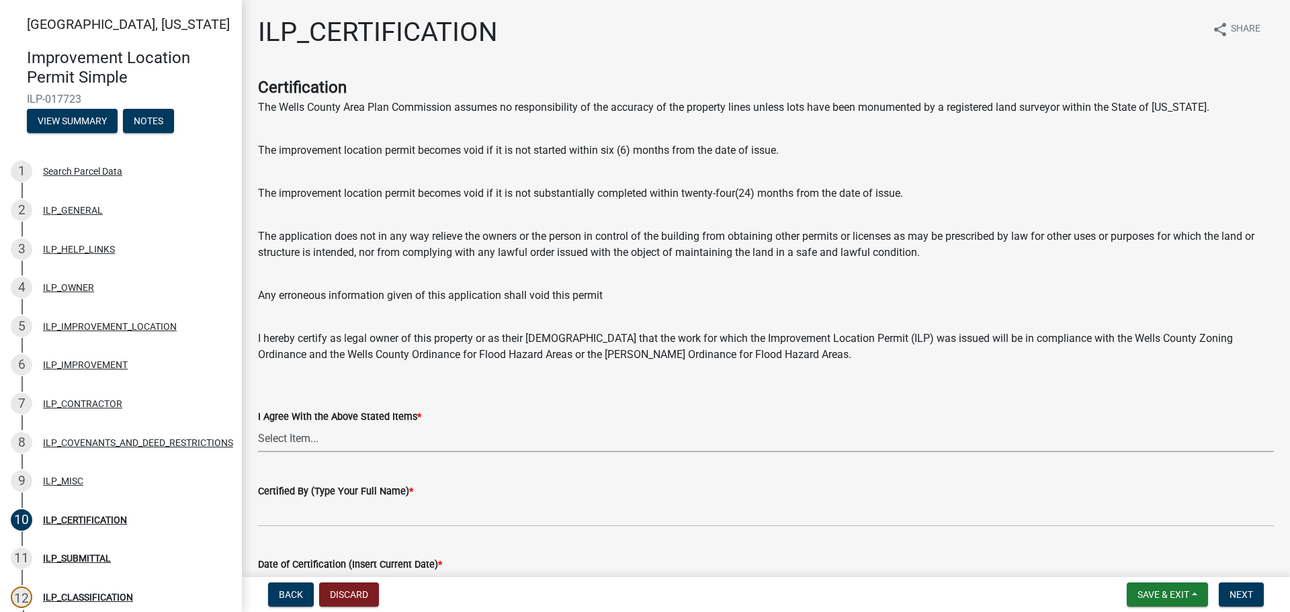
click at [325, 439] on select "Select Item... Yes" at bounding box center [766, 439] width 1016 height 28
click at [258, 425] on select "Select Item... Yes" at bounding box center [766, 439] width 1016 height 28
select select "bd96893d-fc5a-4886-96bc-c23f48f60341"
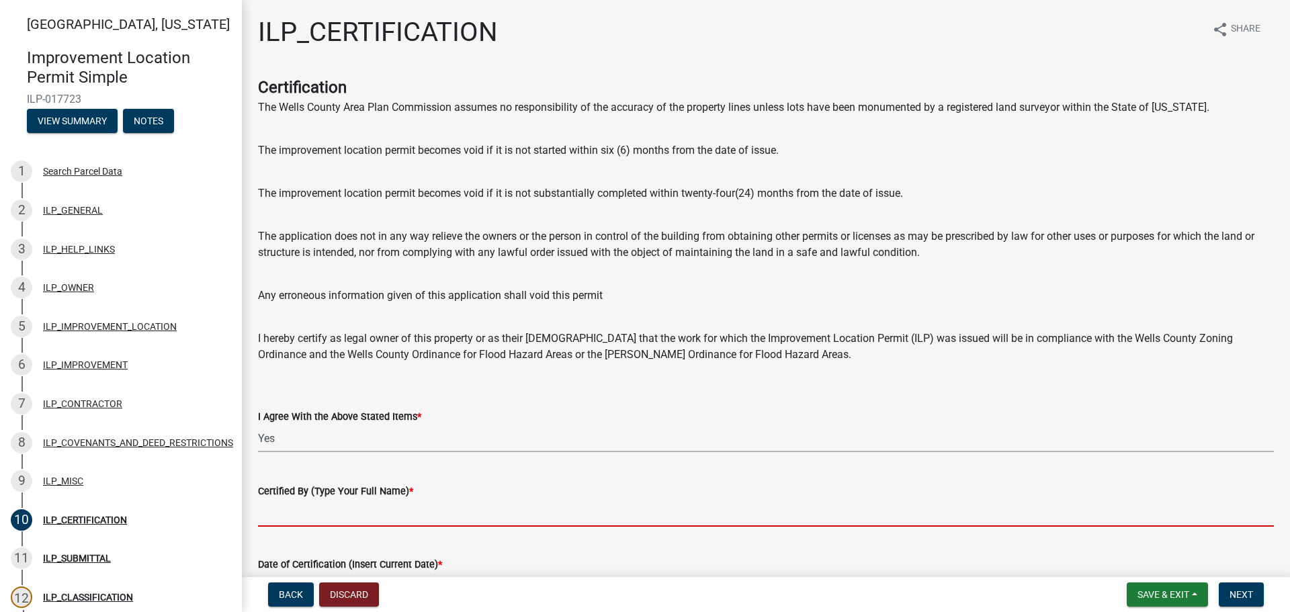
click at [393, 506] on input "Certified By (Type Your Full Name) *" at bounding box center [766, 513] width 1016 height 28
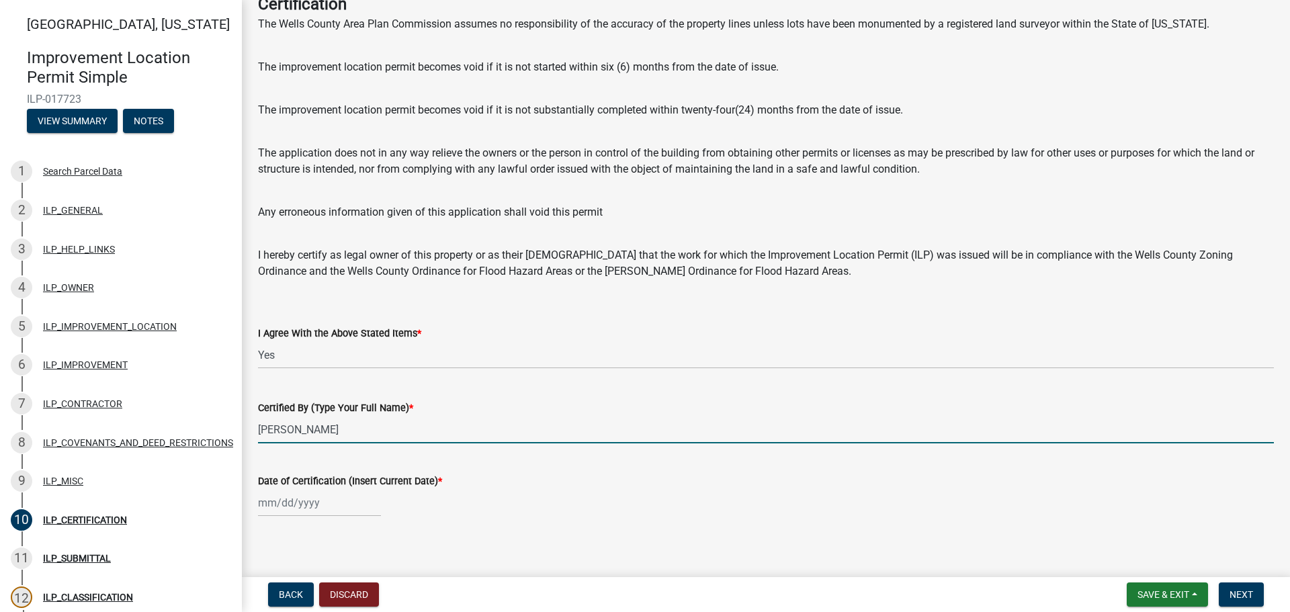
scroll to position [93, 0]
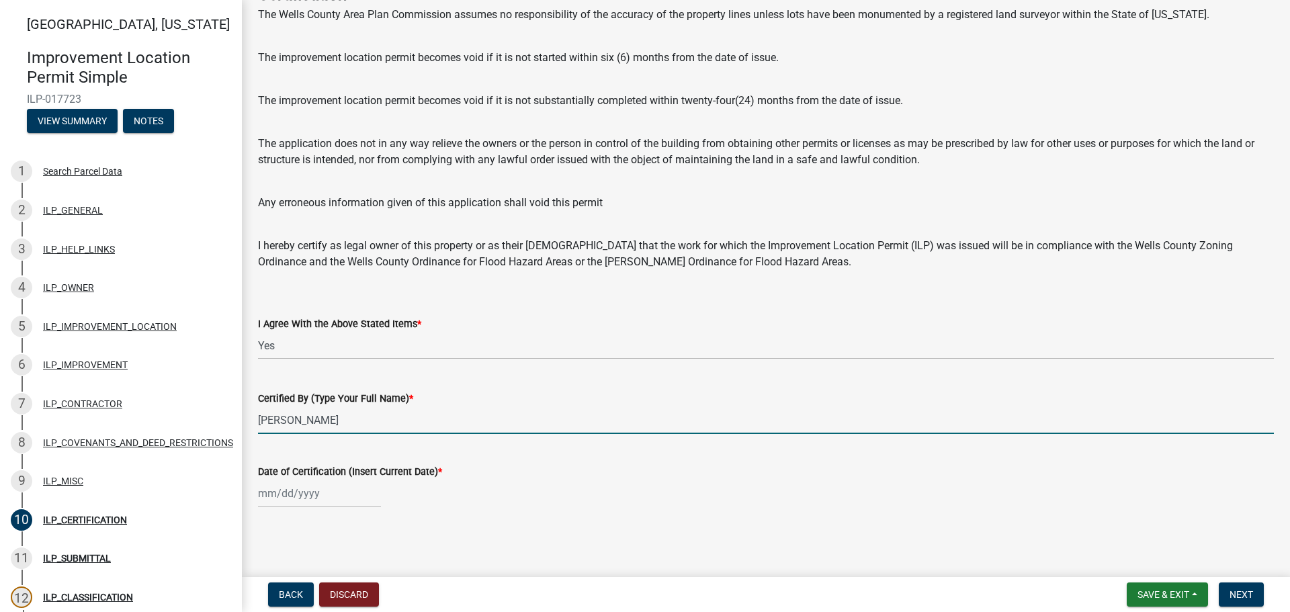
type input "[PERSON_NAME]"
select select "10"
select select "2025"
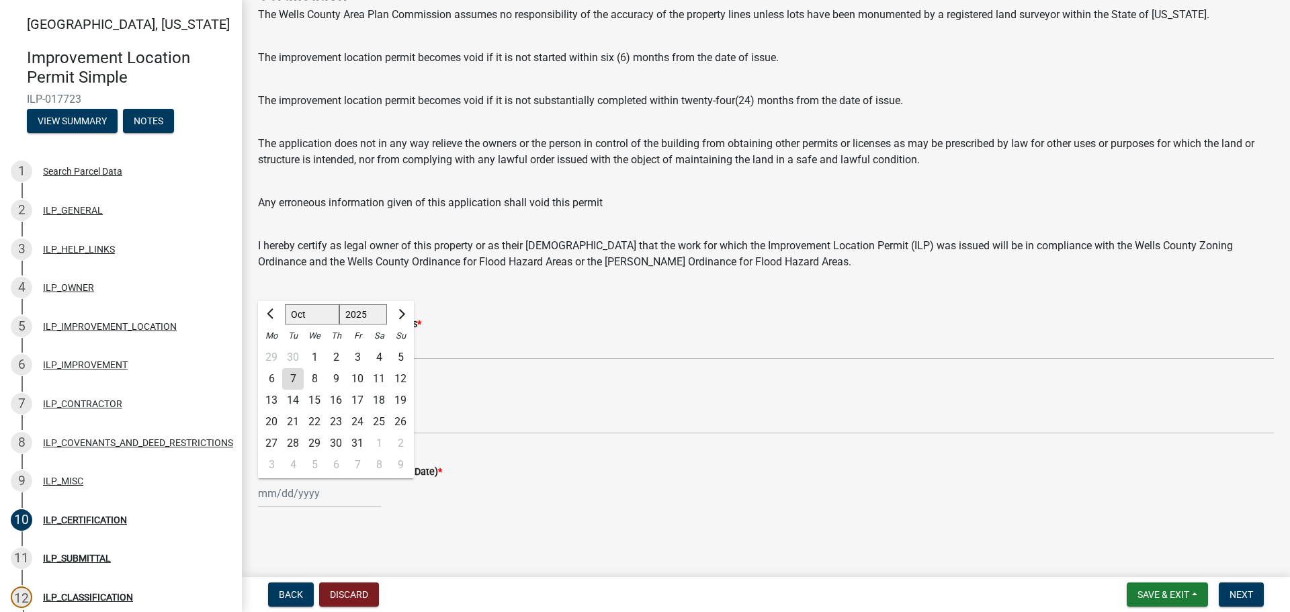
click at [360, 485] on div "[PERSON_NAME] Feb Mar Apr [PERSON_NAME][DATE] Oct Nov [DATE] 1526 1527 1528 152…" at bounding box center [319, 494] width 123 height 28
click at [315, 315] on select "Jan Feb Mar Apr May Jun [DATE] Aug Sep Oct Nov Dec" at bounding box center [312, 314] width 54 height 20
click at [285, 304] on select "Jan Feb Mar Apr May Jun [DATE] Aug Sep Oct Nov Dec" at bounding box center [312, 314] width 54 height 20
click at [294, 378] on div "7" at bounding box center [293, 379] width 22 height 22
type input "[DATE]"
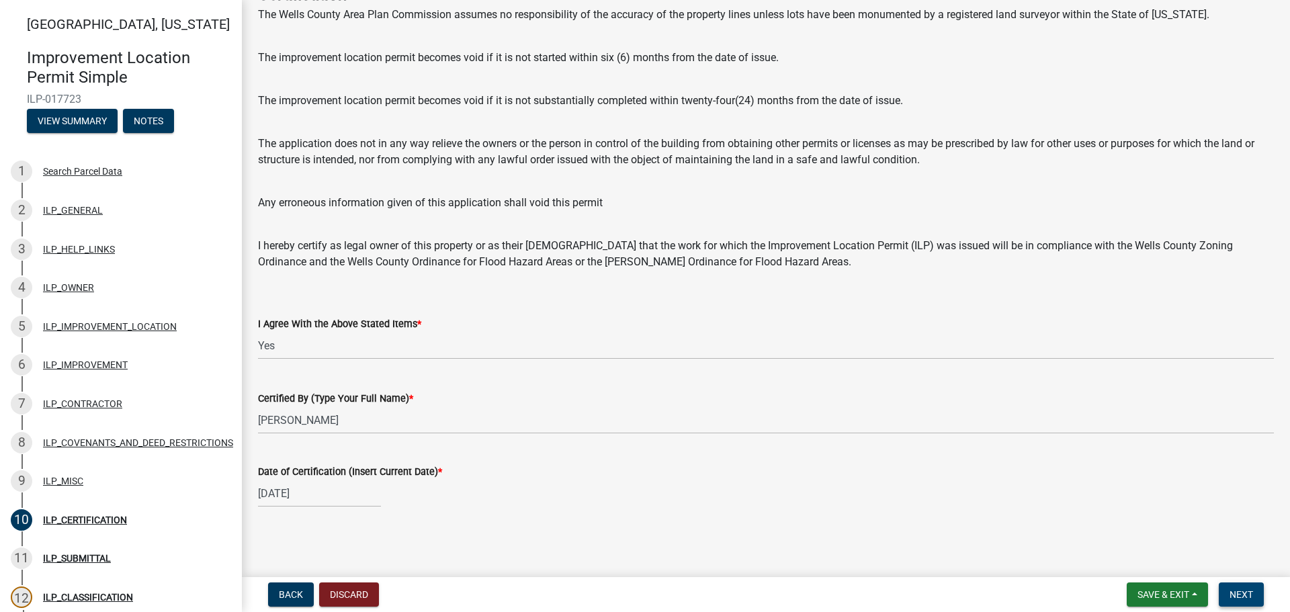
click at [1240, 593] on span "Next" at bounding box center [1242, 594] width 24 height 11
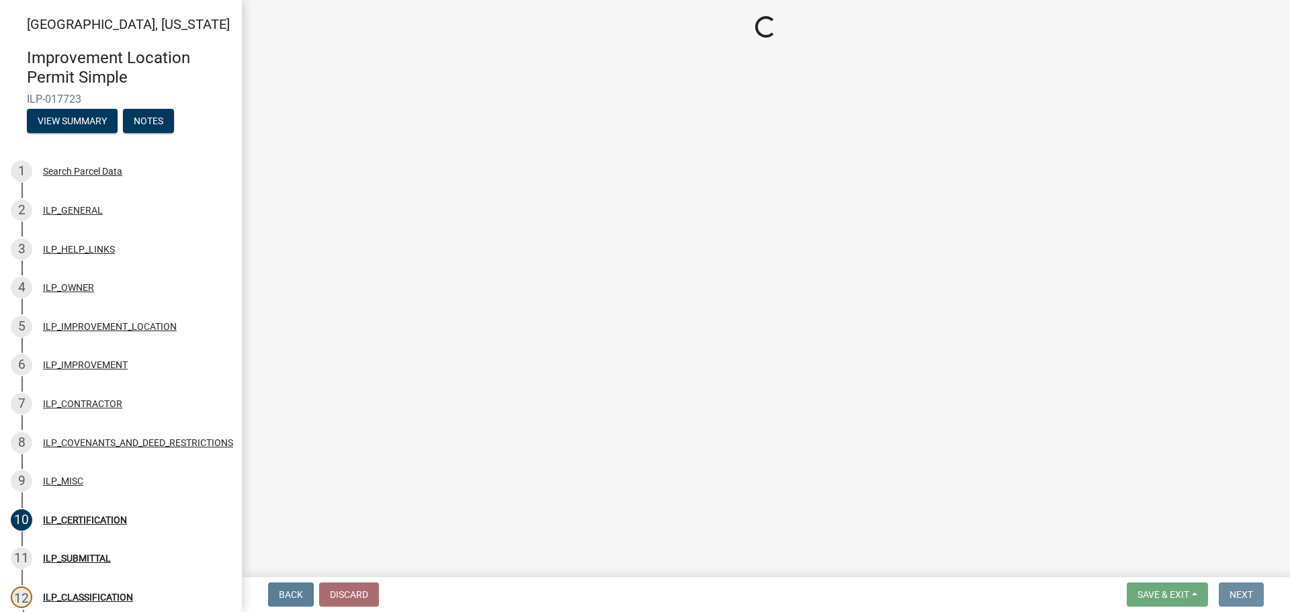
scroll to position [0, 0]
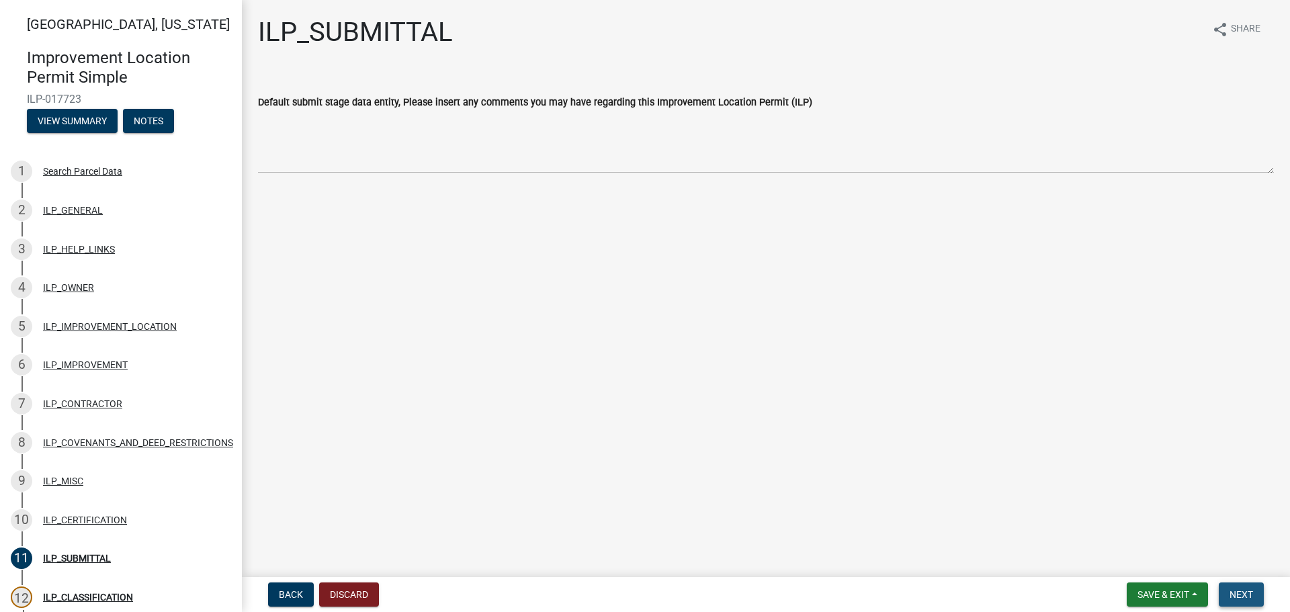
click at [1241, 589] on span "Next" at bounding box center [1242, 594] width 24 height 11
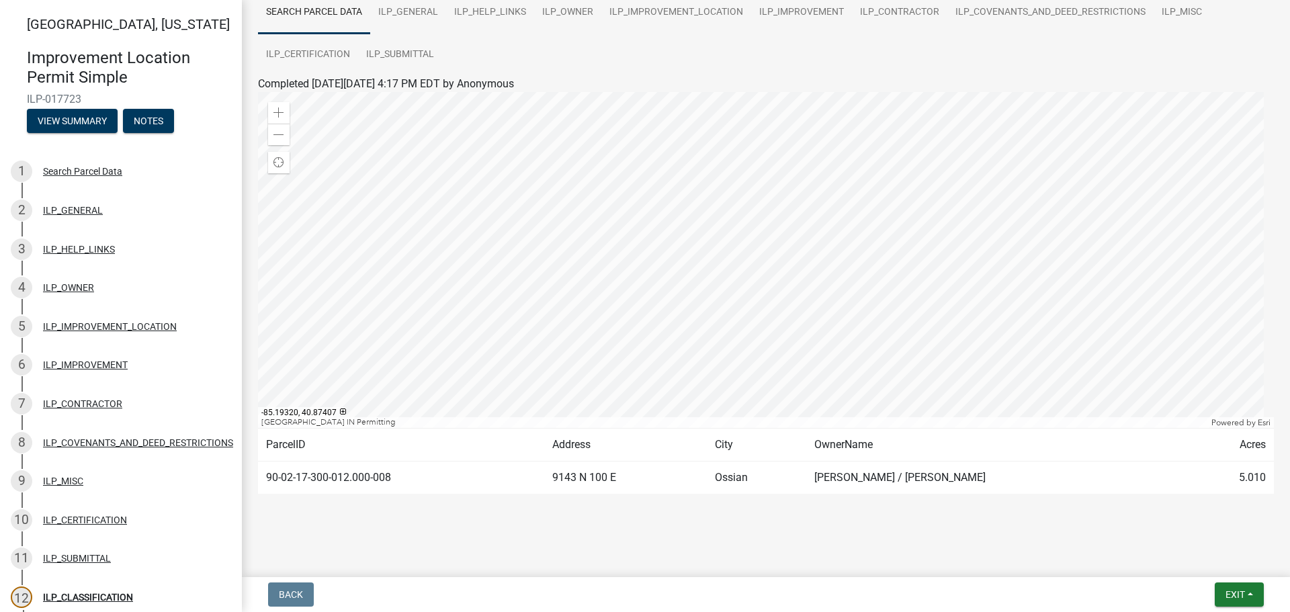
scroll to position [112, 0]
click at [60, 115] on button "View Summary" at bounding box center [72, 121] width 91 height 24
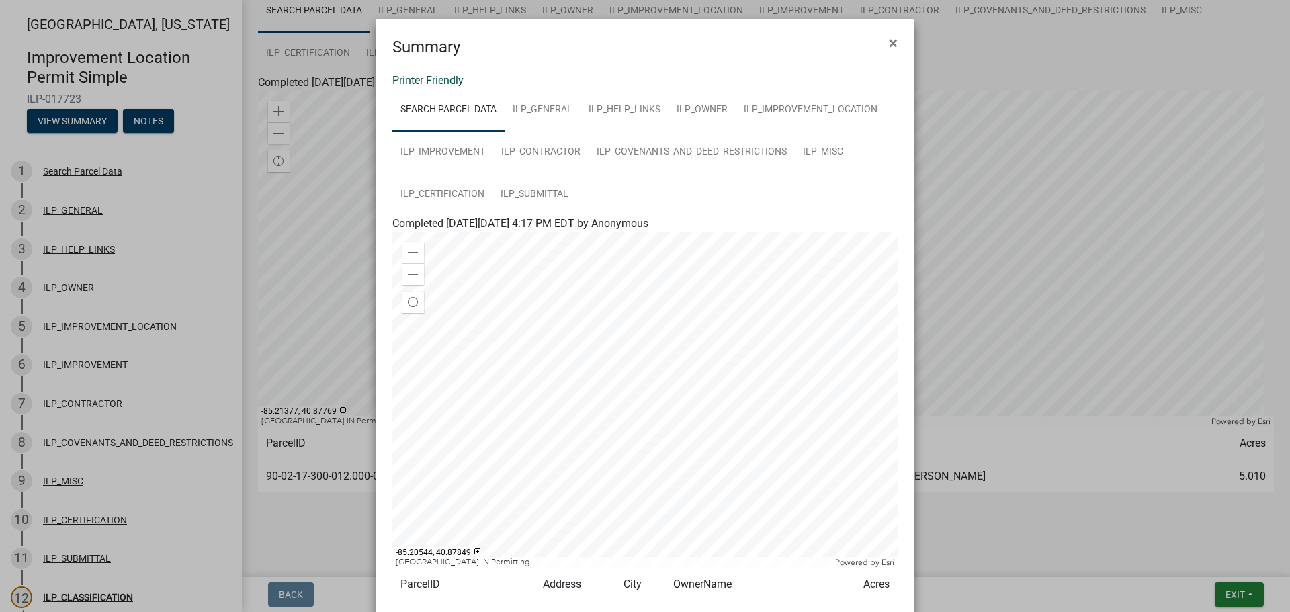
click at [418, 77] on link "Printer Friendly" at bounding box center [427, 80] width 71 height 13
